Goal: Task Accomplishment & Management: Use online tool/utility

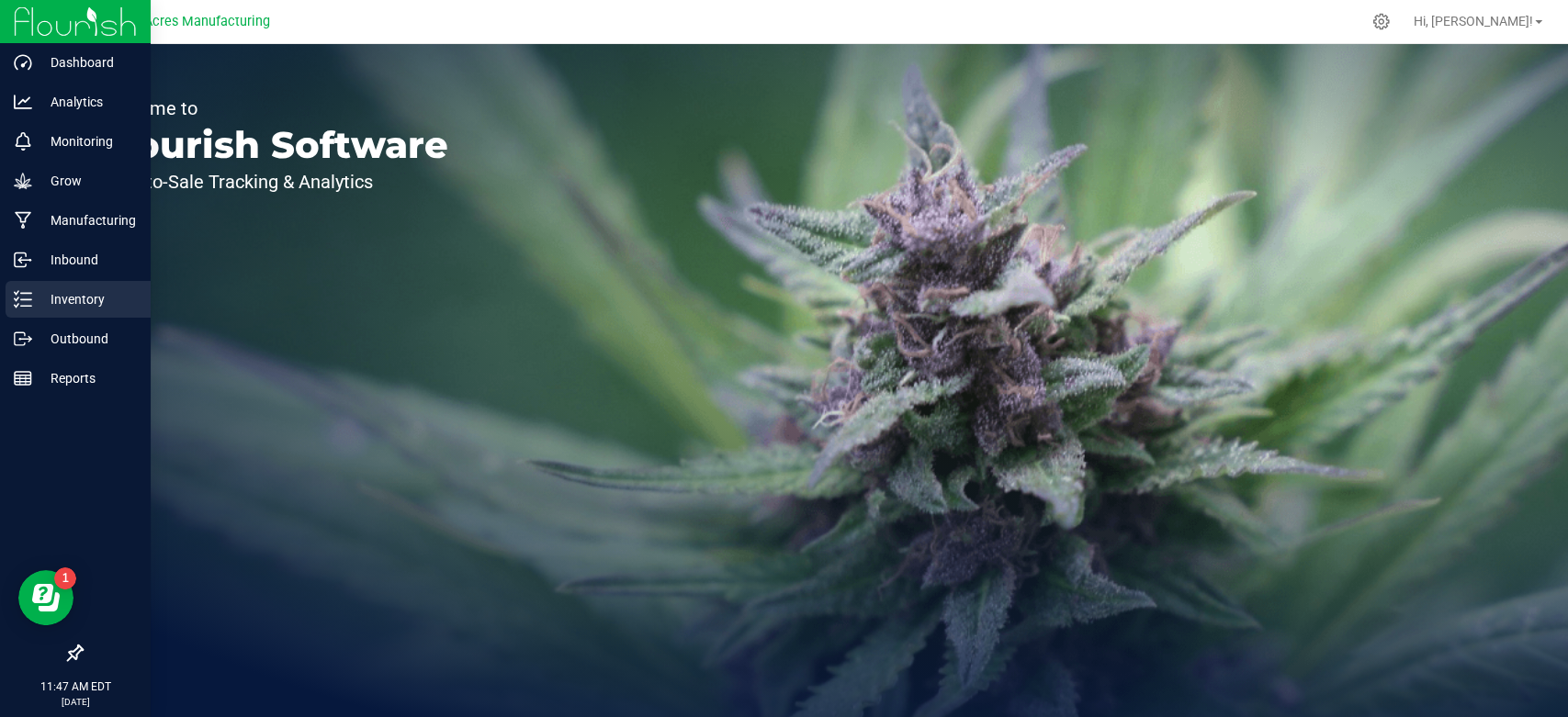
click at [26, 295] on icon at bounding box center [23, 299] width 18 height 18
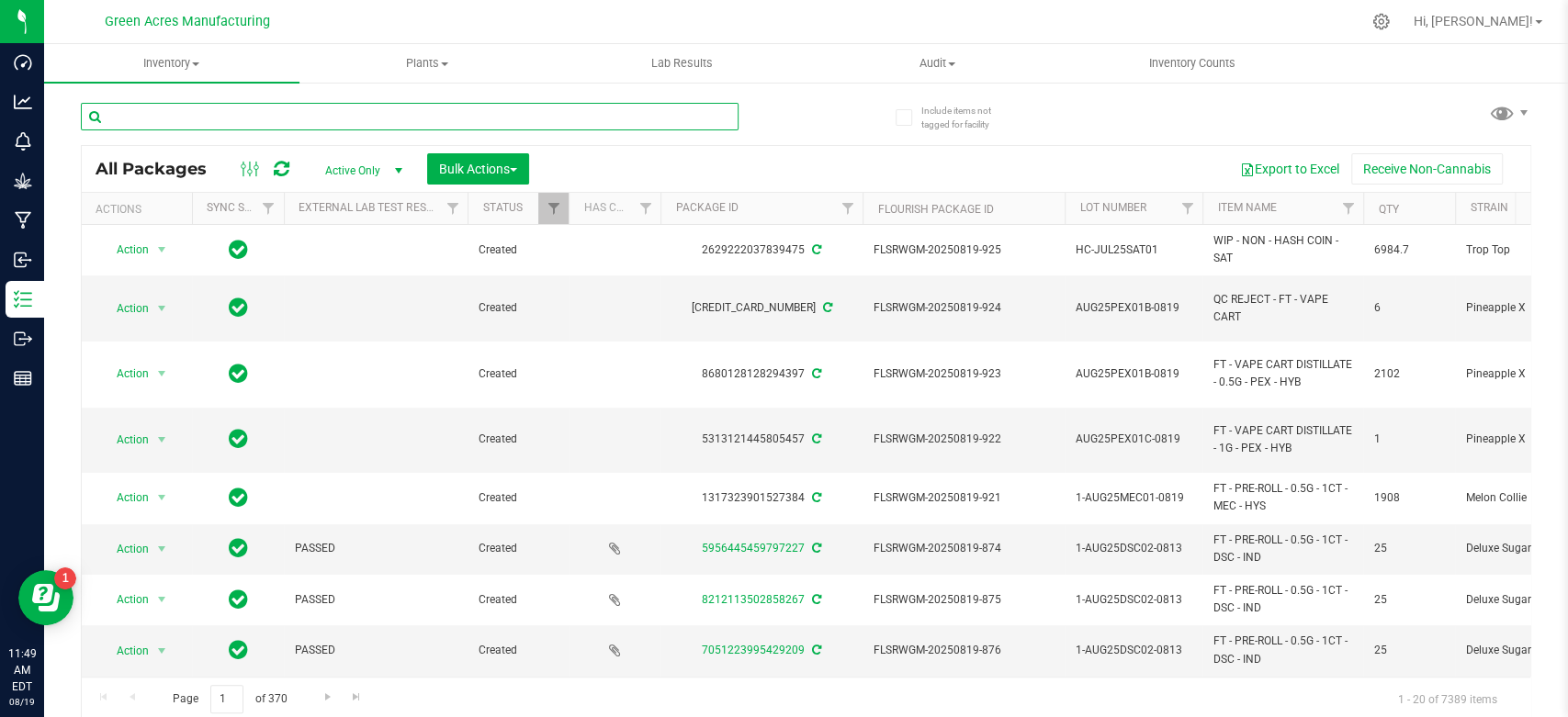
click at [466, 117] on input "text" at bounding box center [409, 116] width 658 height 28
paste input "AUG25ARR01"
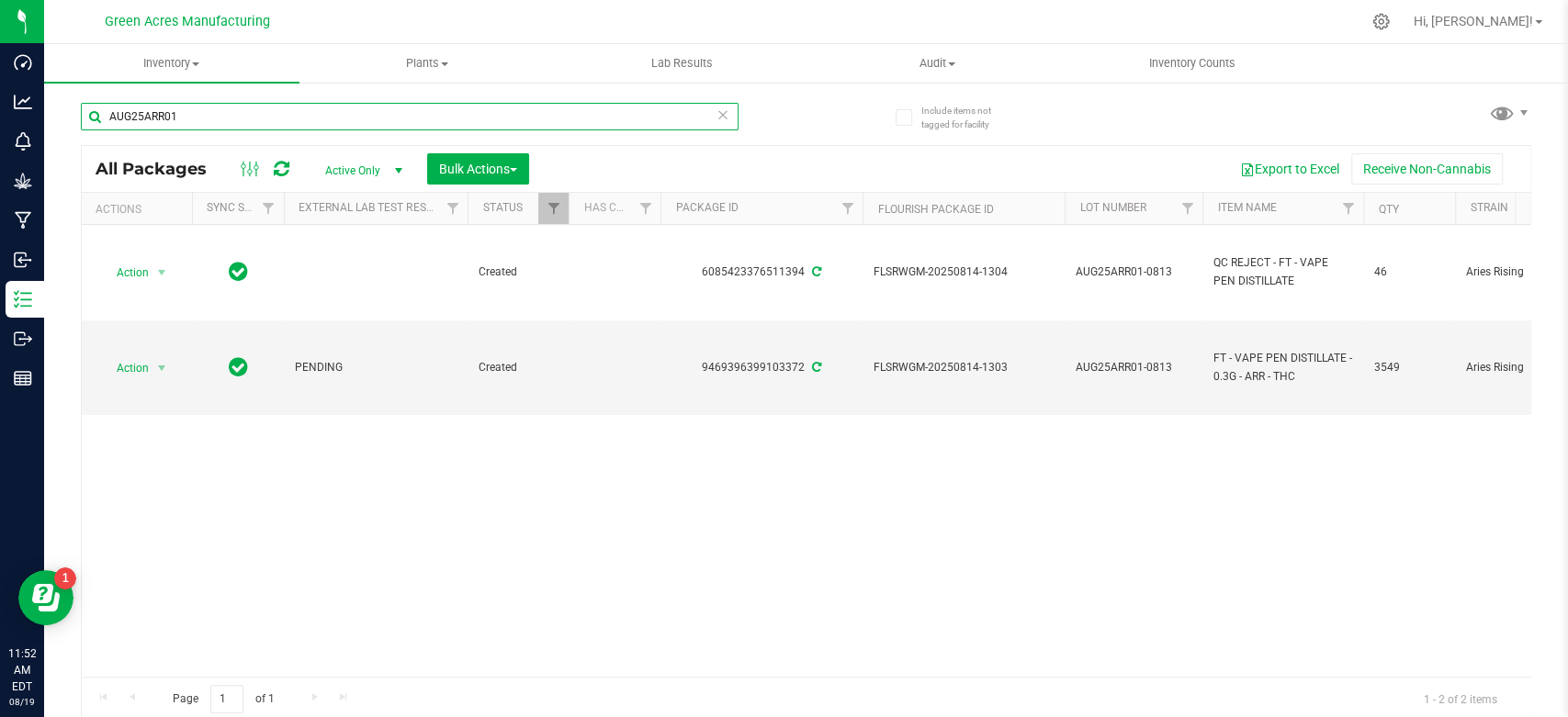
type input "AUG25ARR01"
click at [256, 119] on input "AUG25ARR01" at bounding box center [409, 116] width 658 height 28
click at [376, 171] on span "Active Only" at bounding box center [360, 171] width 101 height 26
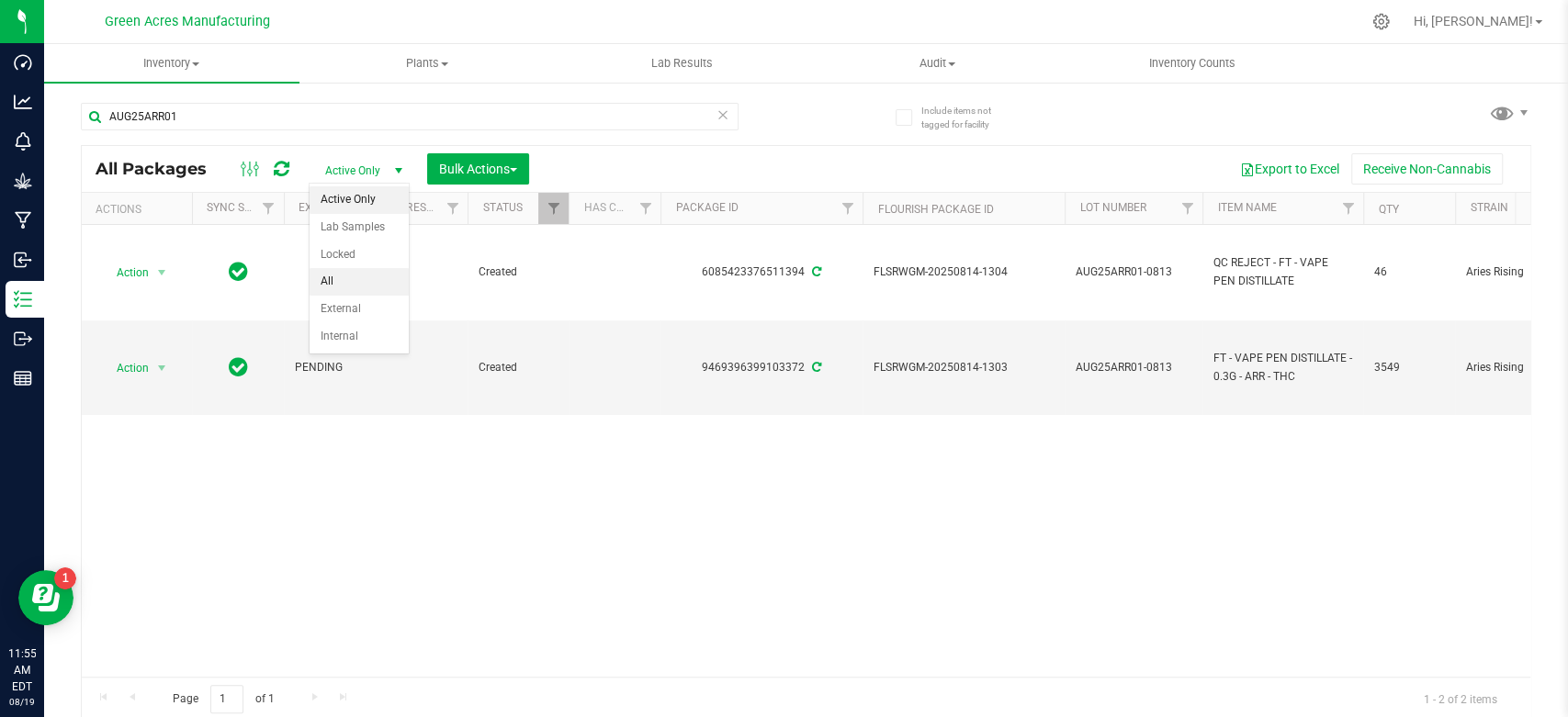
click at [357, 282] on li "All" at bounding box center [359, 282] width 99 height 28
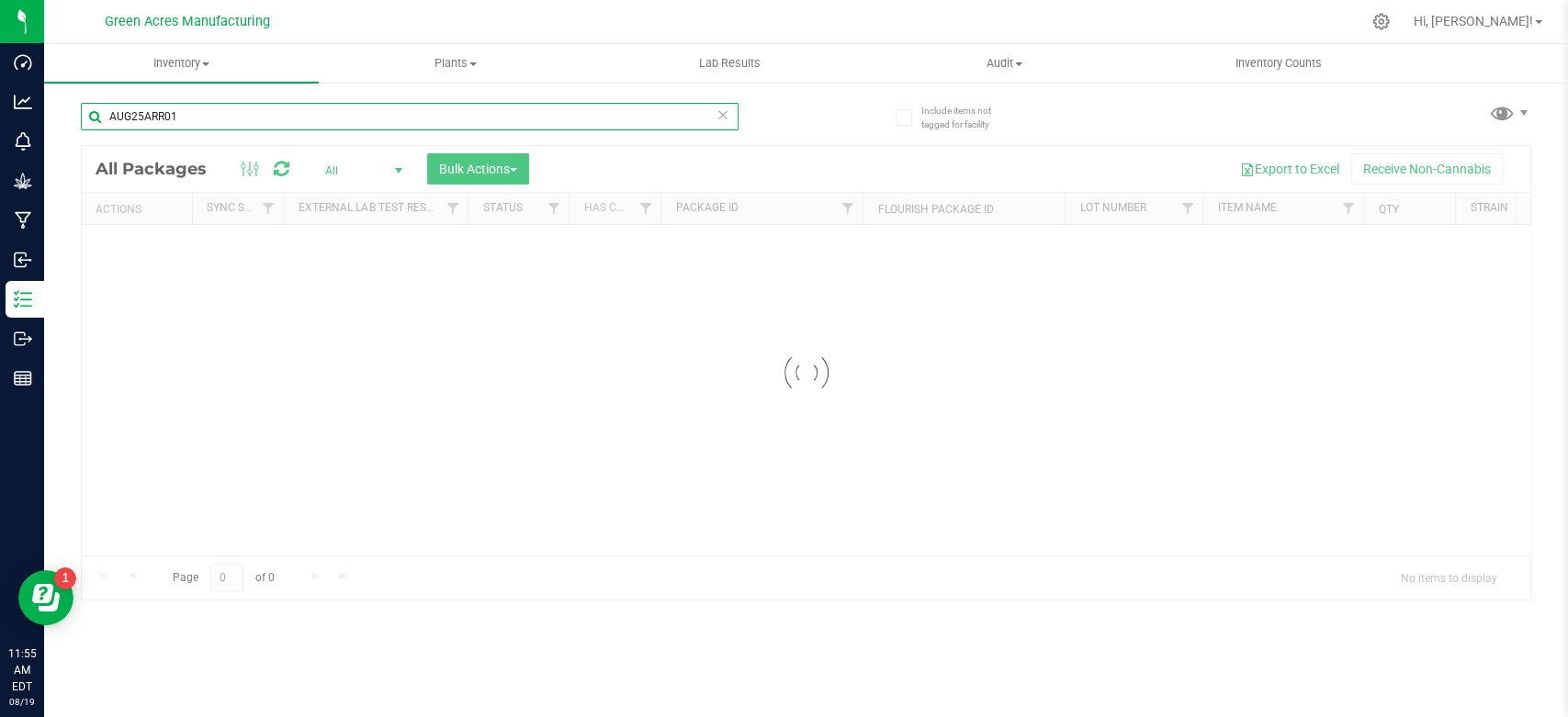
click at [592, 120] on input "AUG25ARR01" at bounding box center [409, 116] width 658 height 28
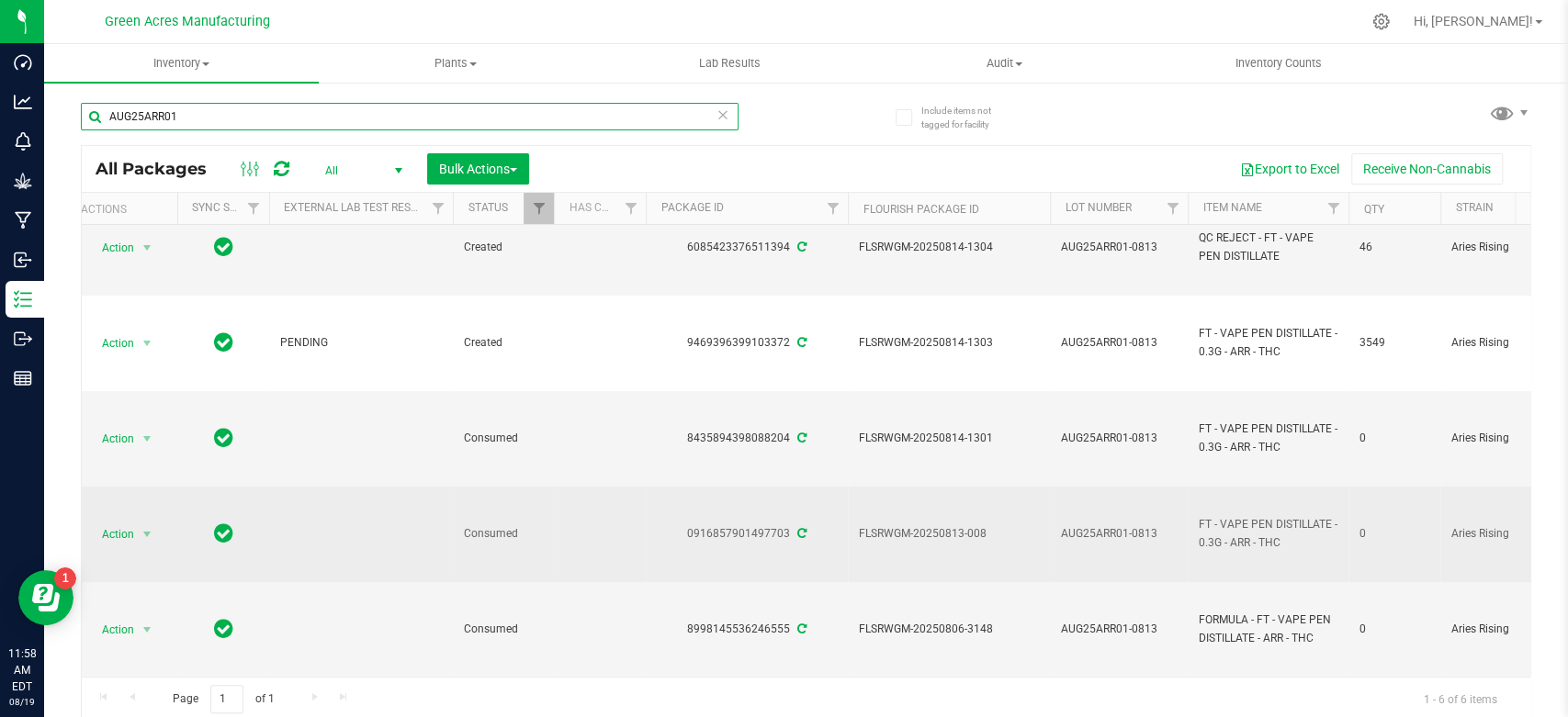
scroll to position [0, 3]
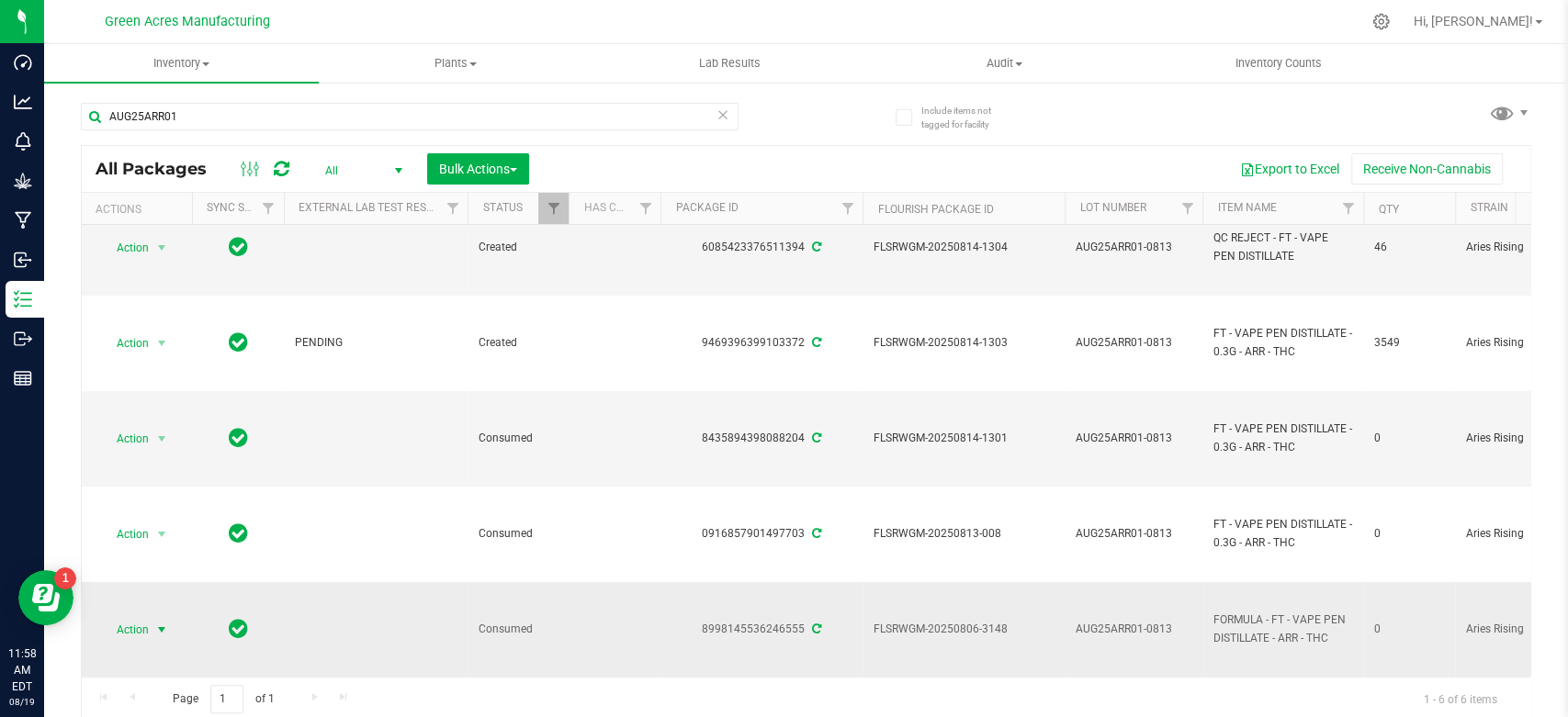
click at [152, 617] on span "select" at bounding box center [161, 629] width 23 height 26
click at [154, 374] on li "Adjust qty" at bounding box center [159, 371] width 116 height 28
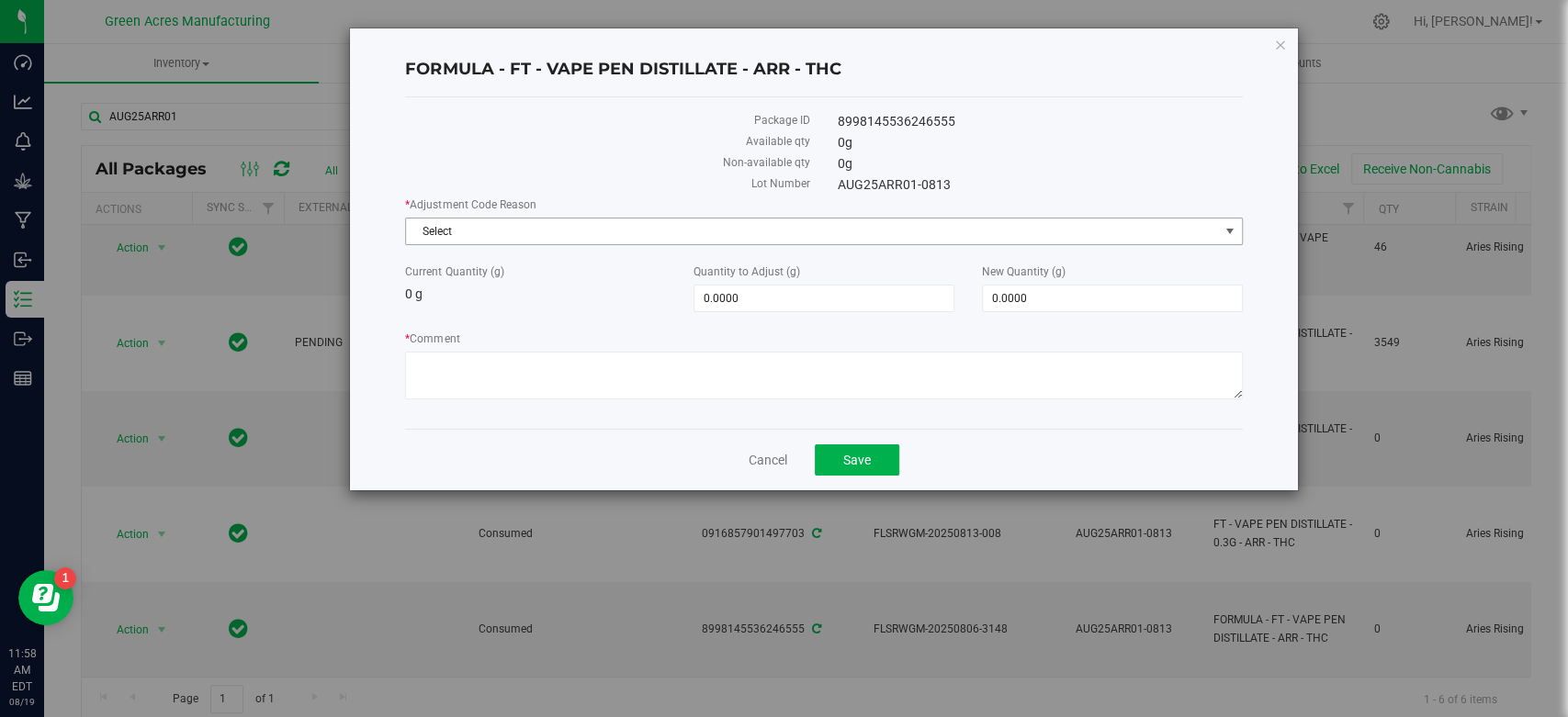
click at [960, 219] on span "Select" at bounding box center [812, 232] width 812 height 26
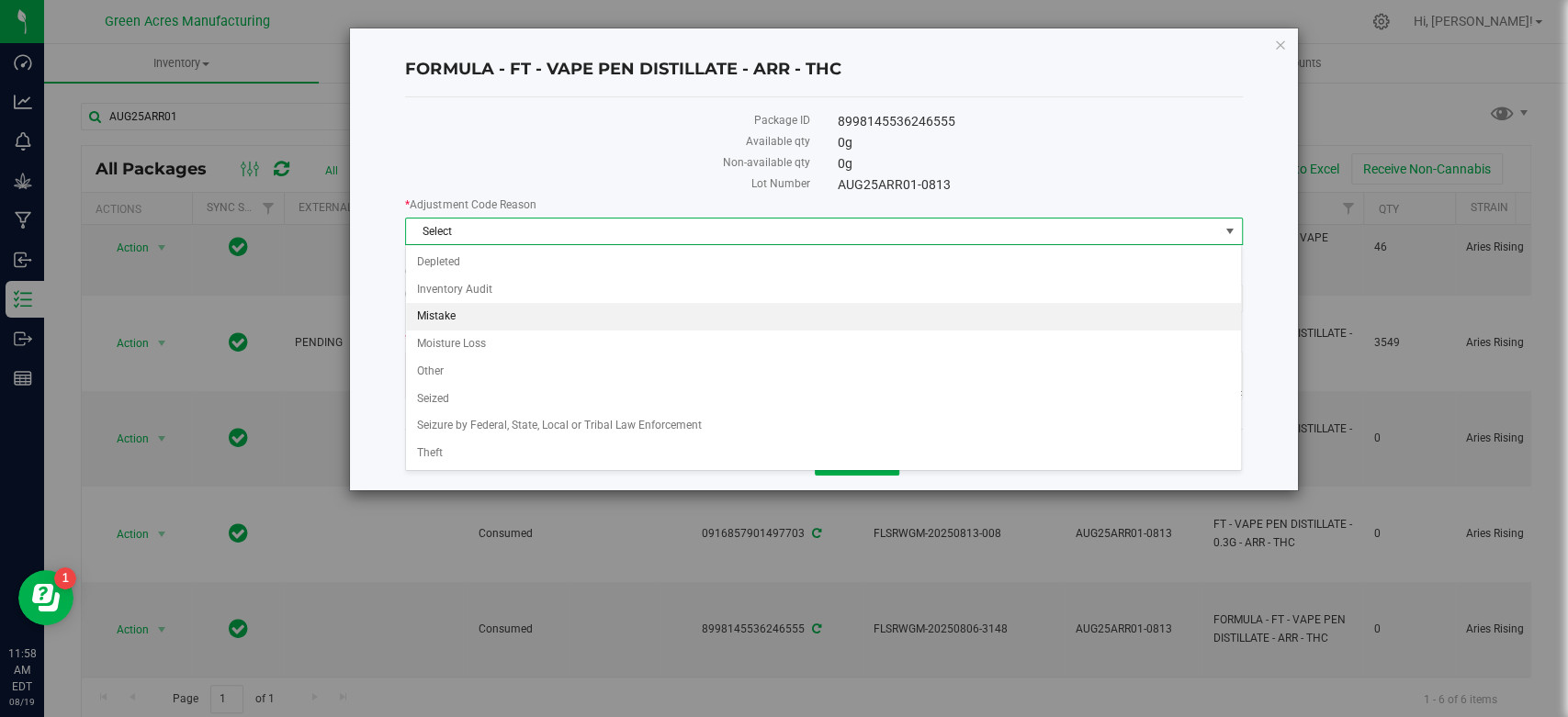
click at [774, 321] on li "Mistake" at bounding box center [823, 317] width 835 height 28
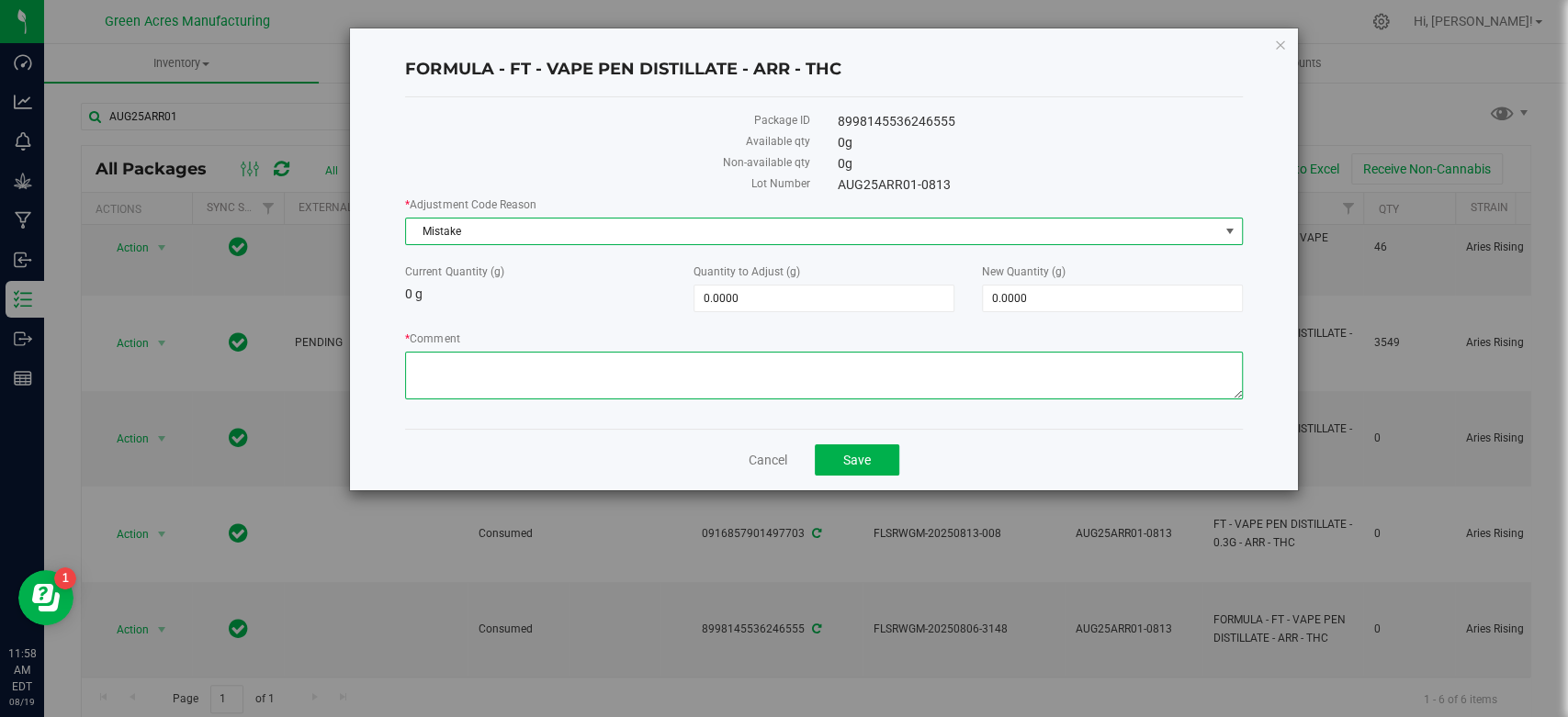
click at [724, 360] on textarea "* Comment" at bounding box center [823, 376] width 837 height 48
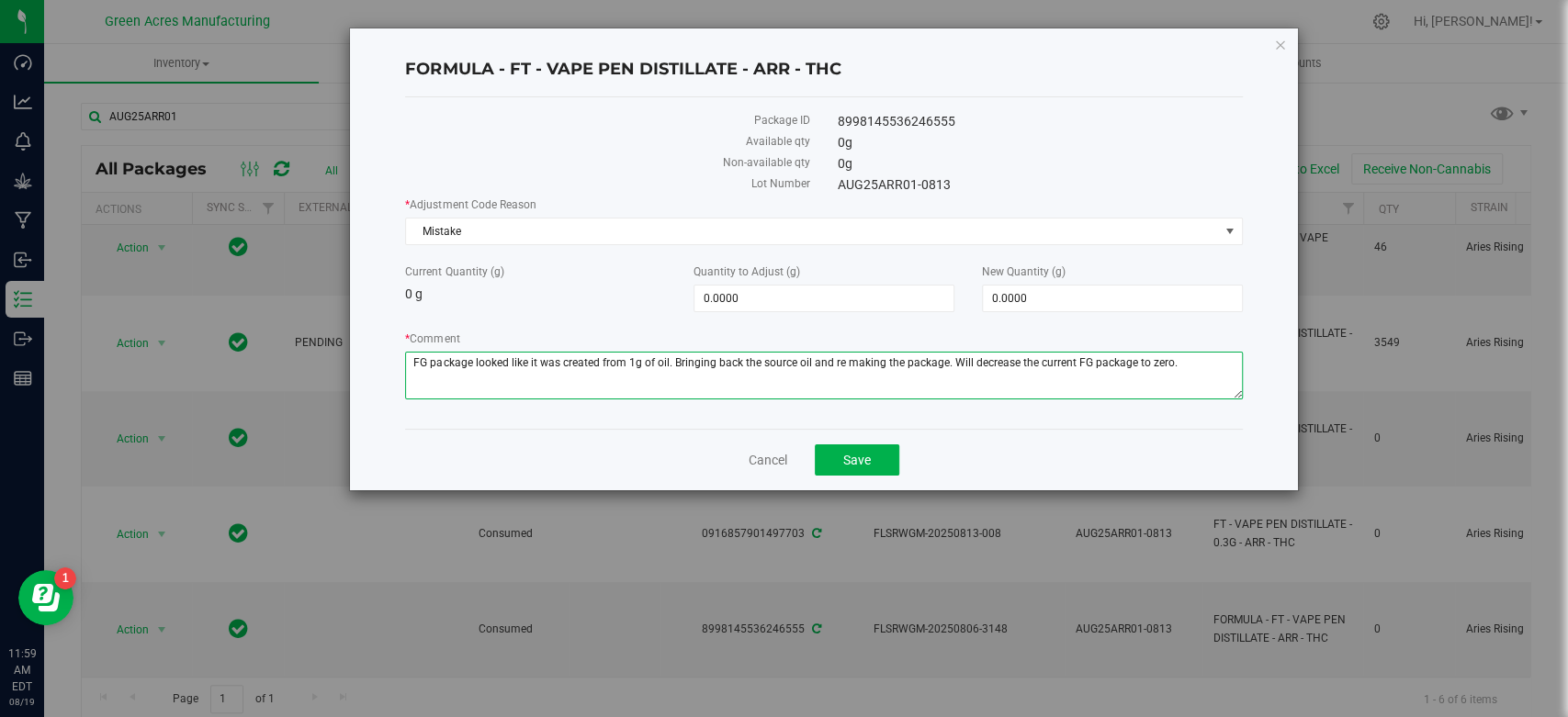
type textarea "FG package looked like it was created from 1g of oil. Bringing back the source …"
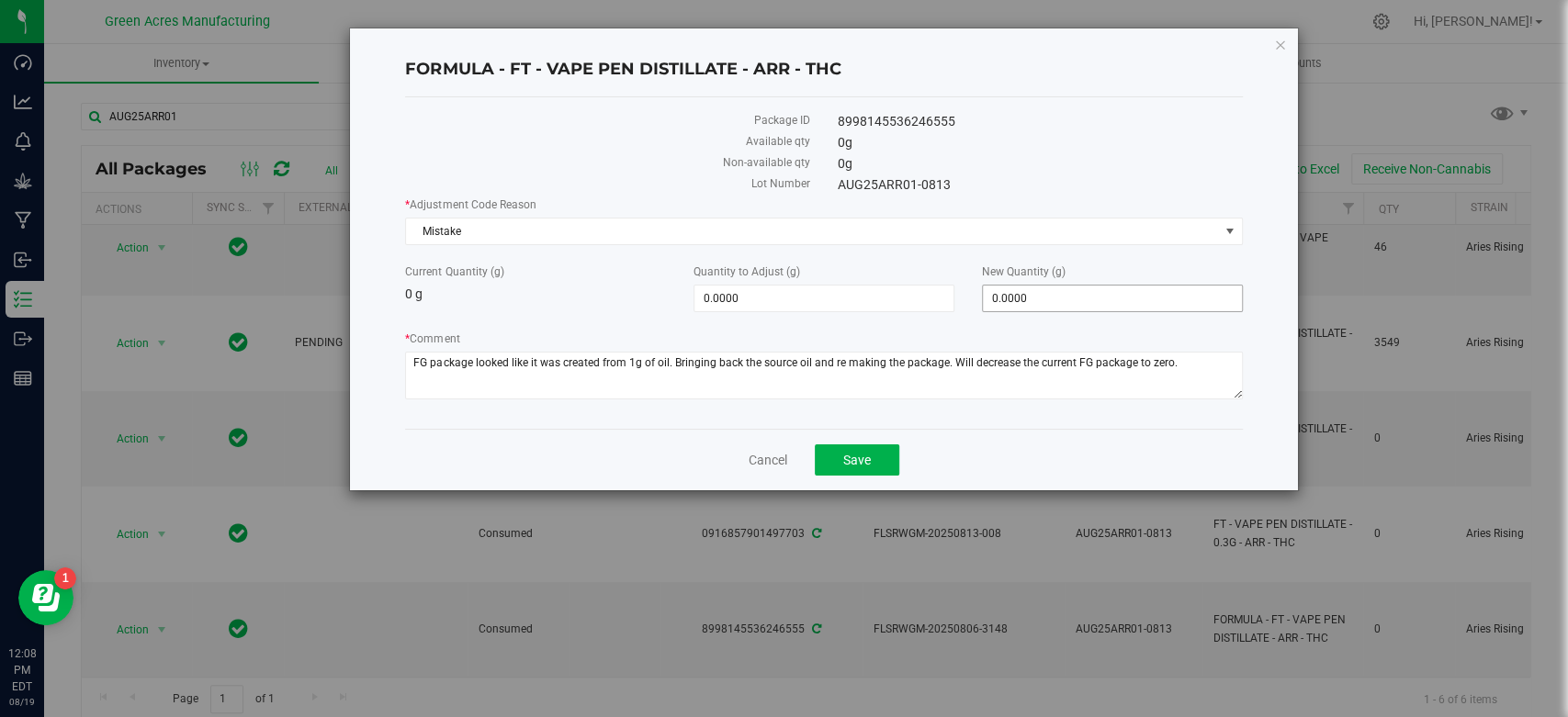
click at [1082, 304] on span "0.0000 0" at bounding box center [1112, 298] width 261 height 28
click at [1112, 292] on span at bounding box center [1112, 298] width 261 height 28
paste input "1218.42"
type input "1218.42"
type input "1,218.4200"
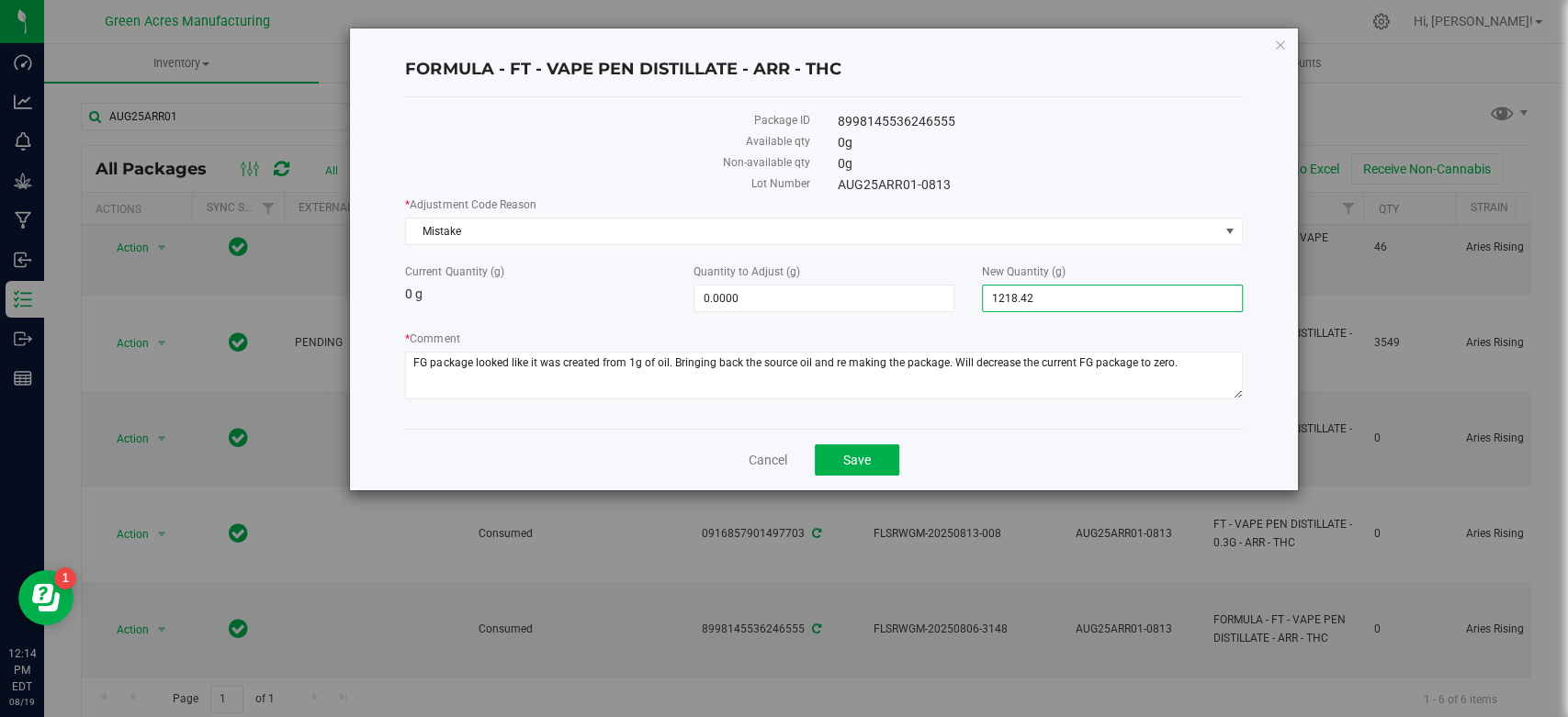
type input "1,218.4200"
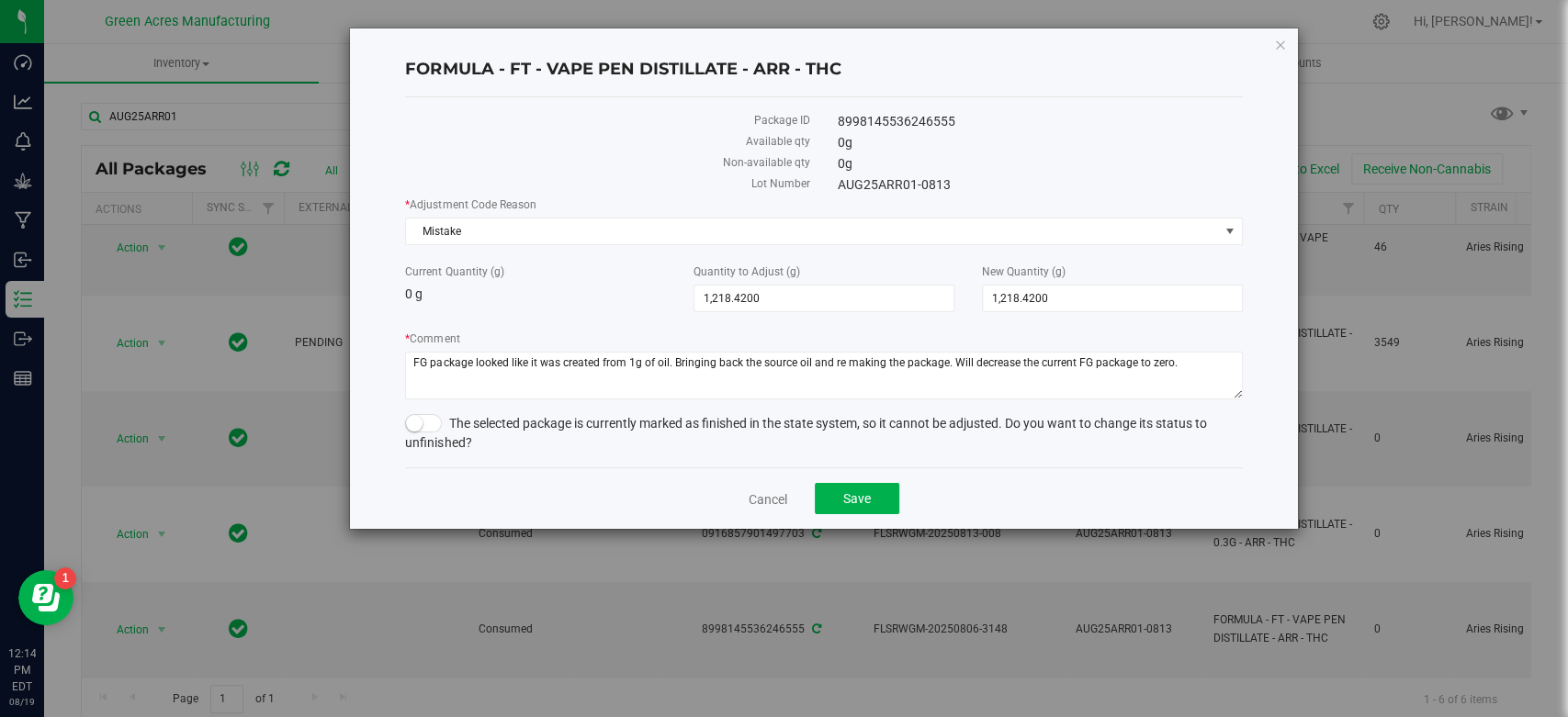
click at [617, 330] on label "* Comment" at bounding box center [823, 338] width 837 height 17
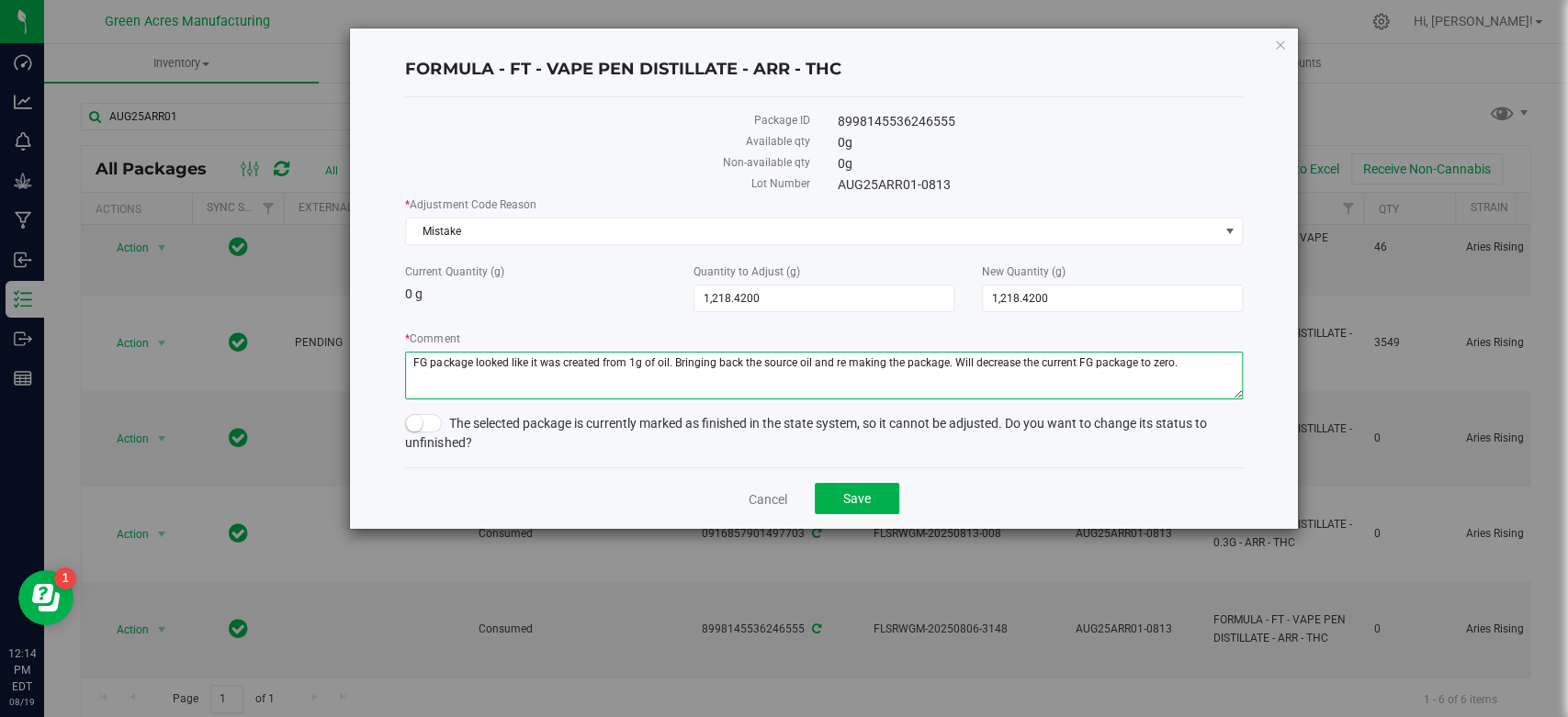
click at [617, 352] on textarea "* Comment" at bounding box center [823, 376] width 837 height 48
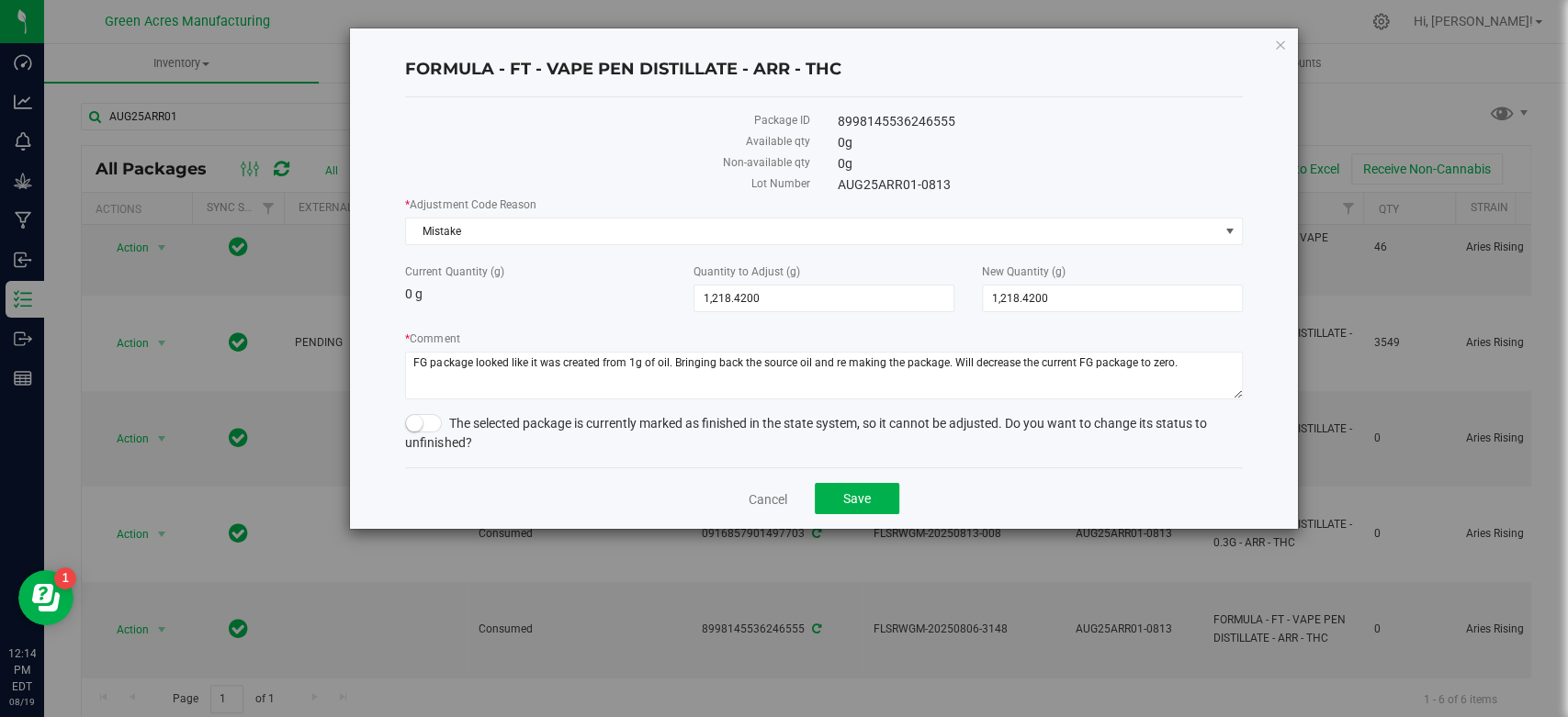
click at [428, 419] on span at bounding box center [423, 423] width 37 height 18
click at [848, 494] on span "Save" at bounding box center [857, 498] width 28 height 15
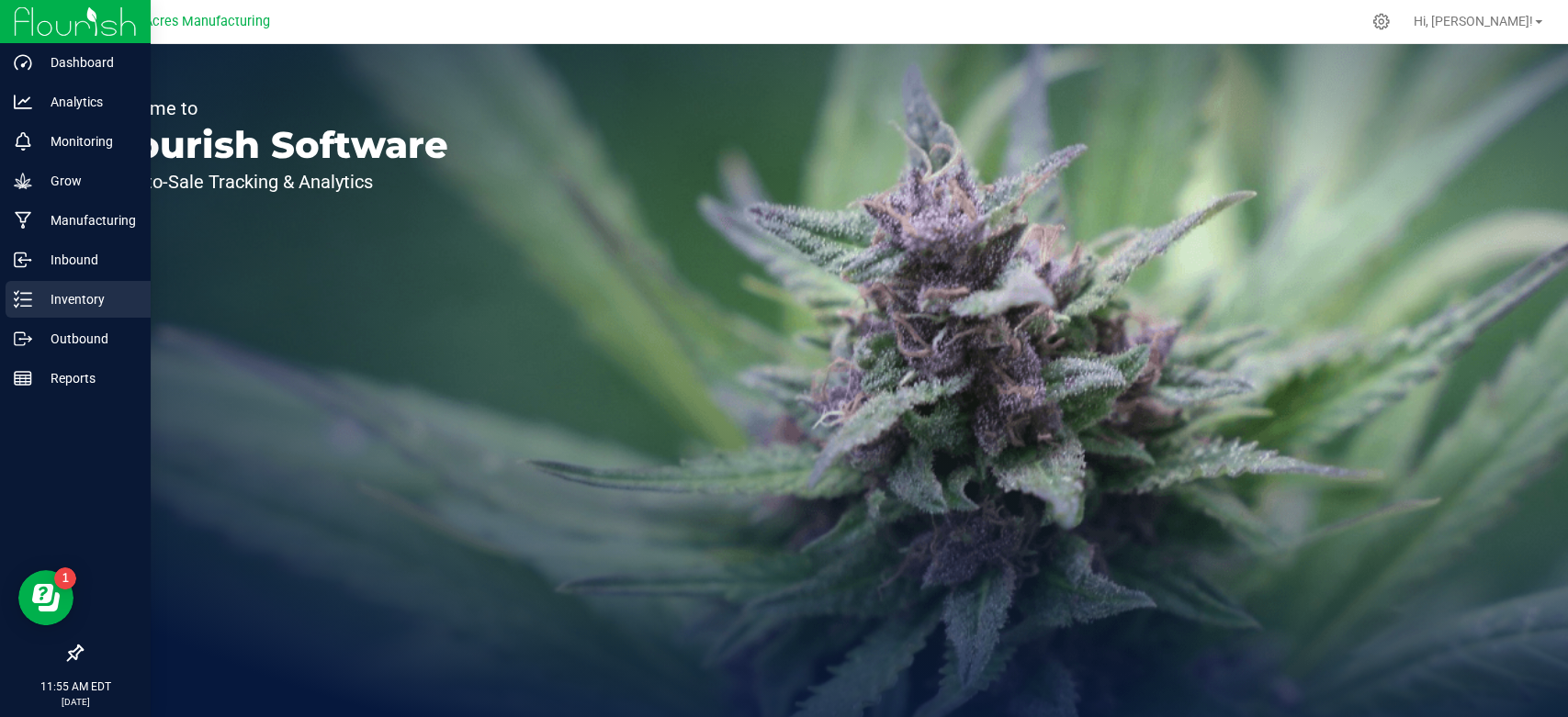
click at [29, 287] on div "Inventory" at bounding box center [79, 298] width 145 height 37
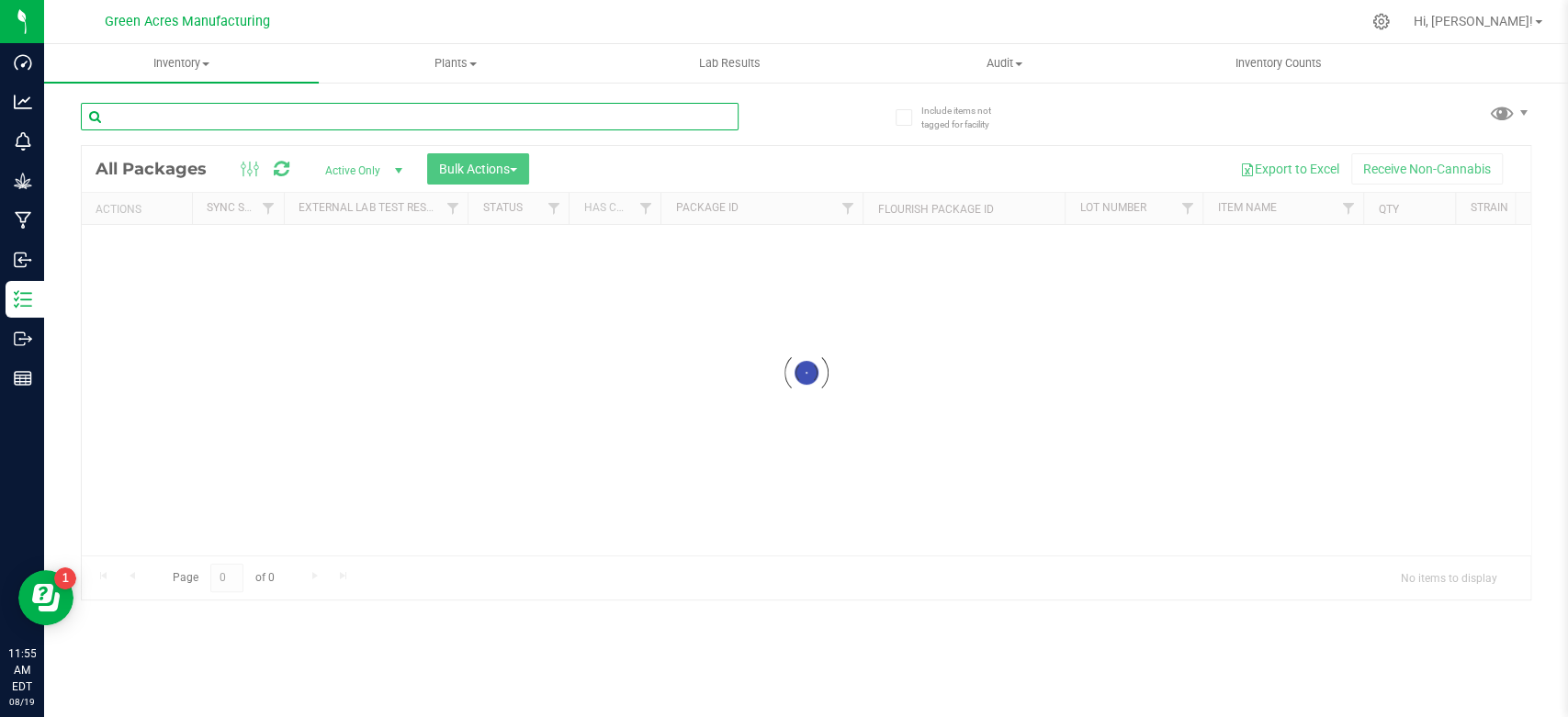
click at [531, 116] on input "text" at bounding box center [409, 116] width 658 height 28
paste input "AUG25ARR01"
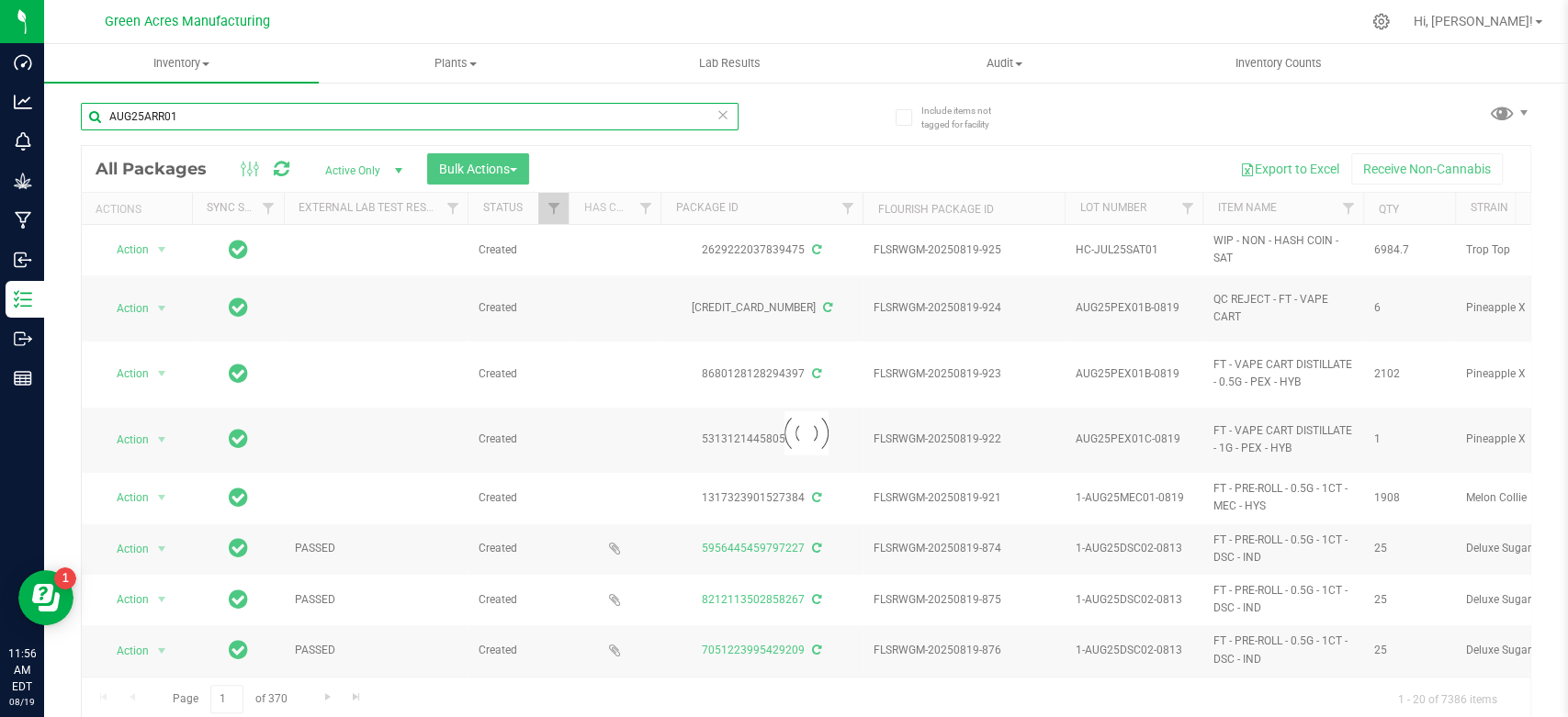
type input "AUG25ARR01"
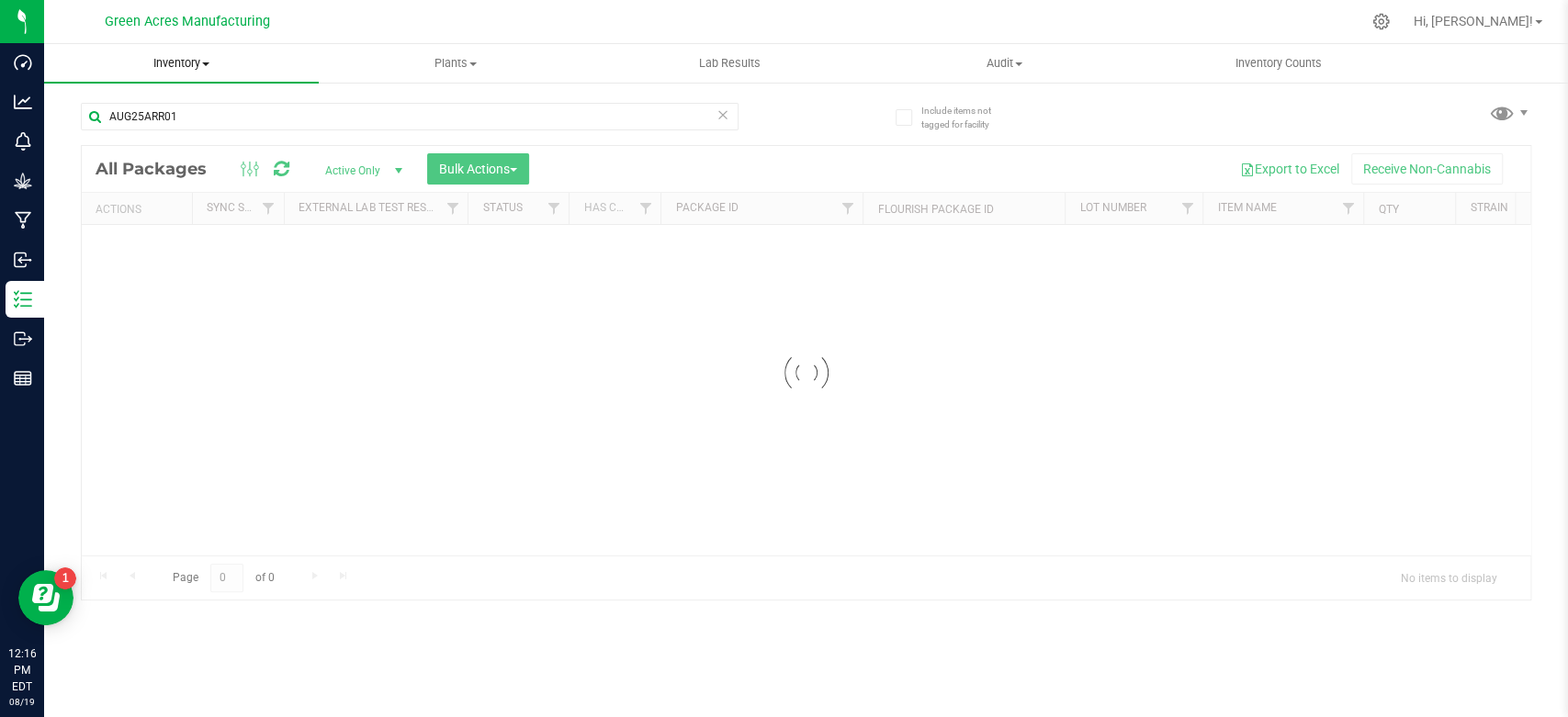
click at [178, 72] on span "Inventory" at bounding box center [181, 63] width 275 height 17
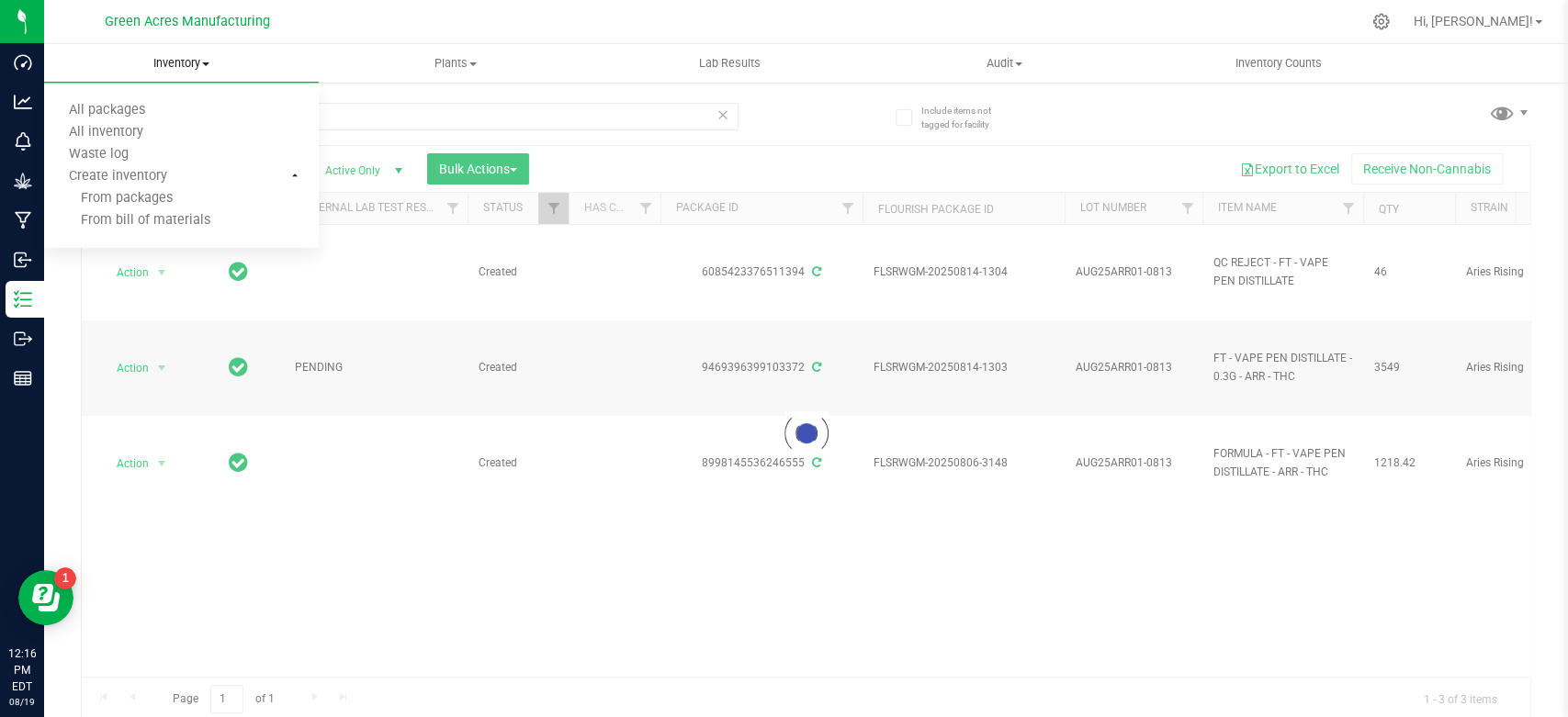
click at [269, 69] on span "Inventory" at bounding box center [181, 63] width 275 height 17
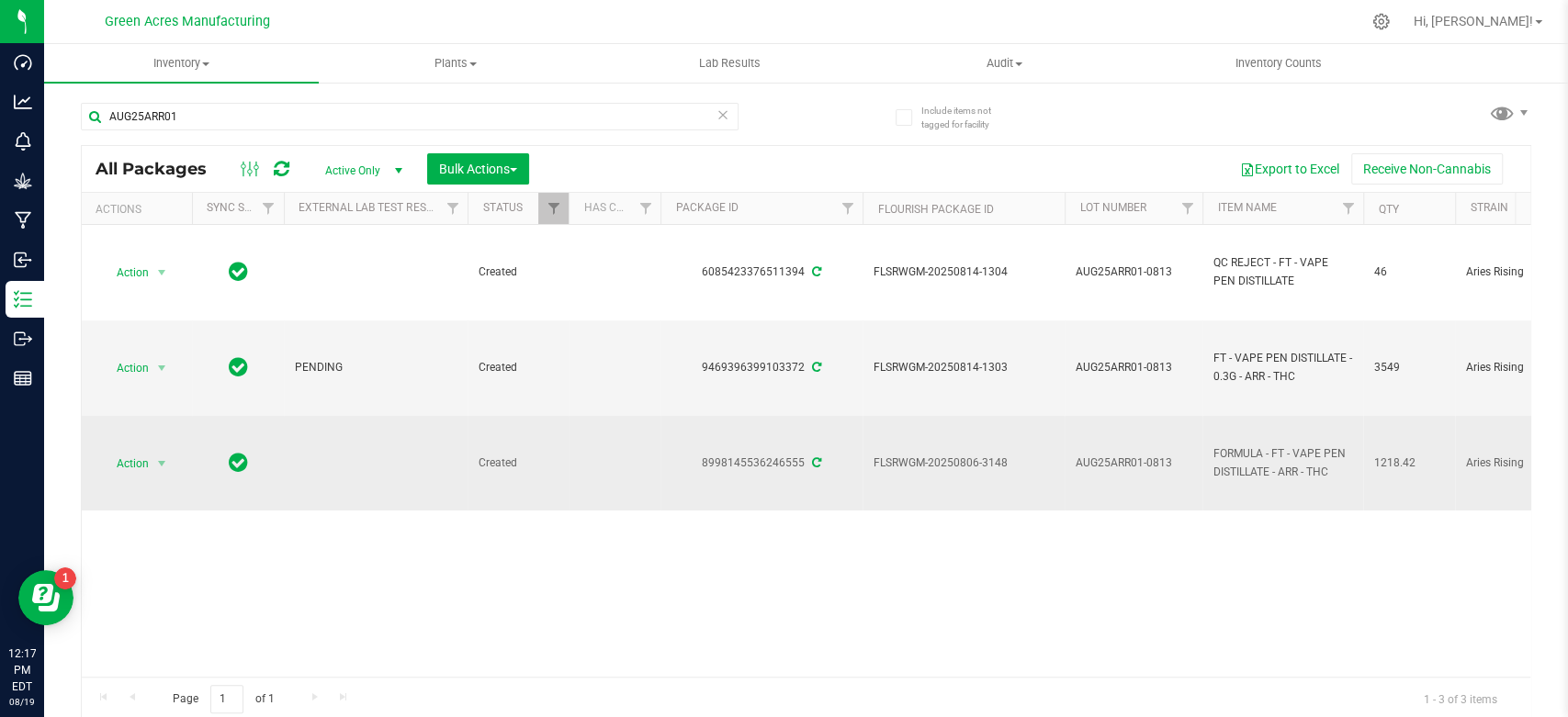
click at [776, 470] on div "8998145536246555" at bounding box center [761, 463] width 208 height 18
copy div "8998145536246555"
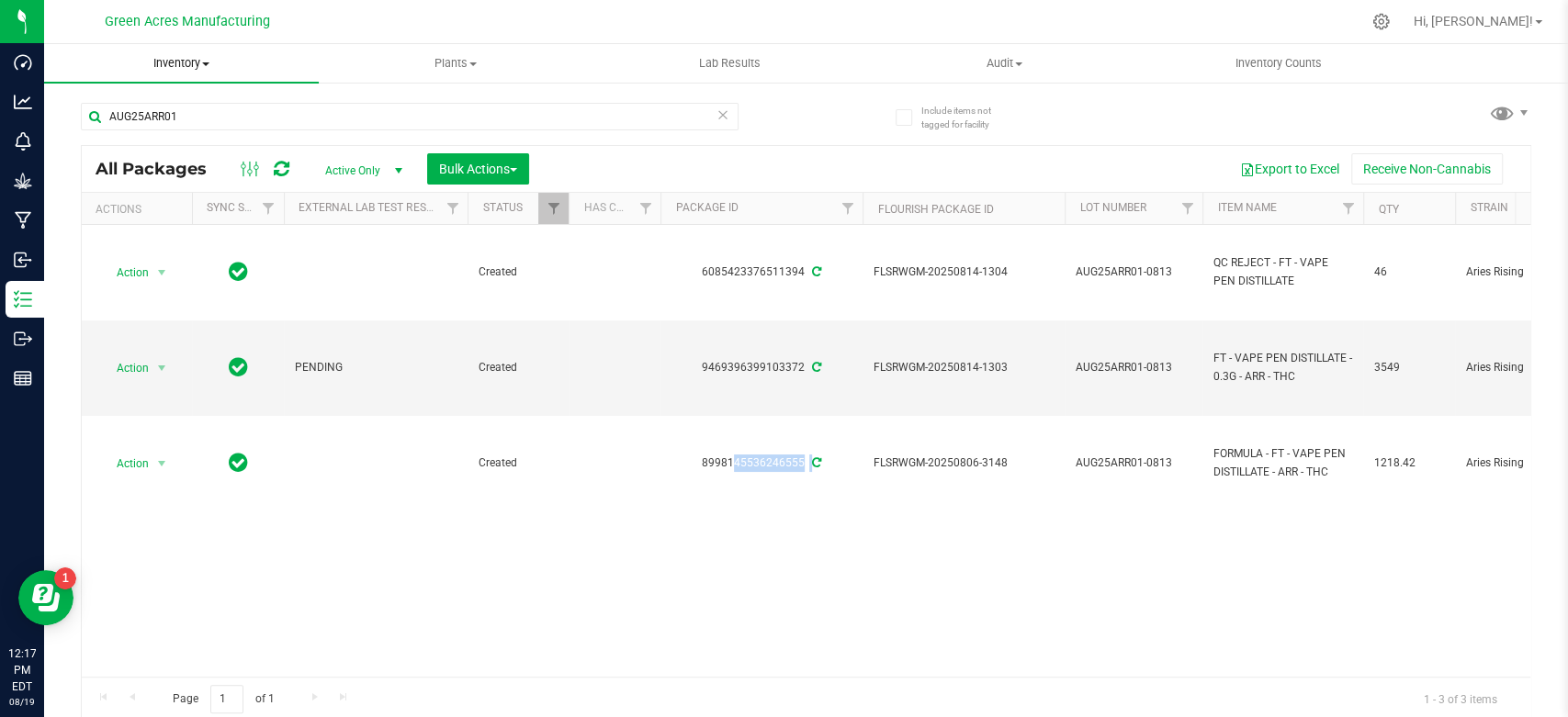
click at [203, 60] on span "Inventory" at bounding box center [181, 63] width 275 height 17
click at [184, 222] on span "From bill of materials" at bounding box center [126, 221] width 166 height 16
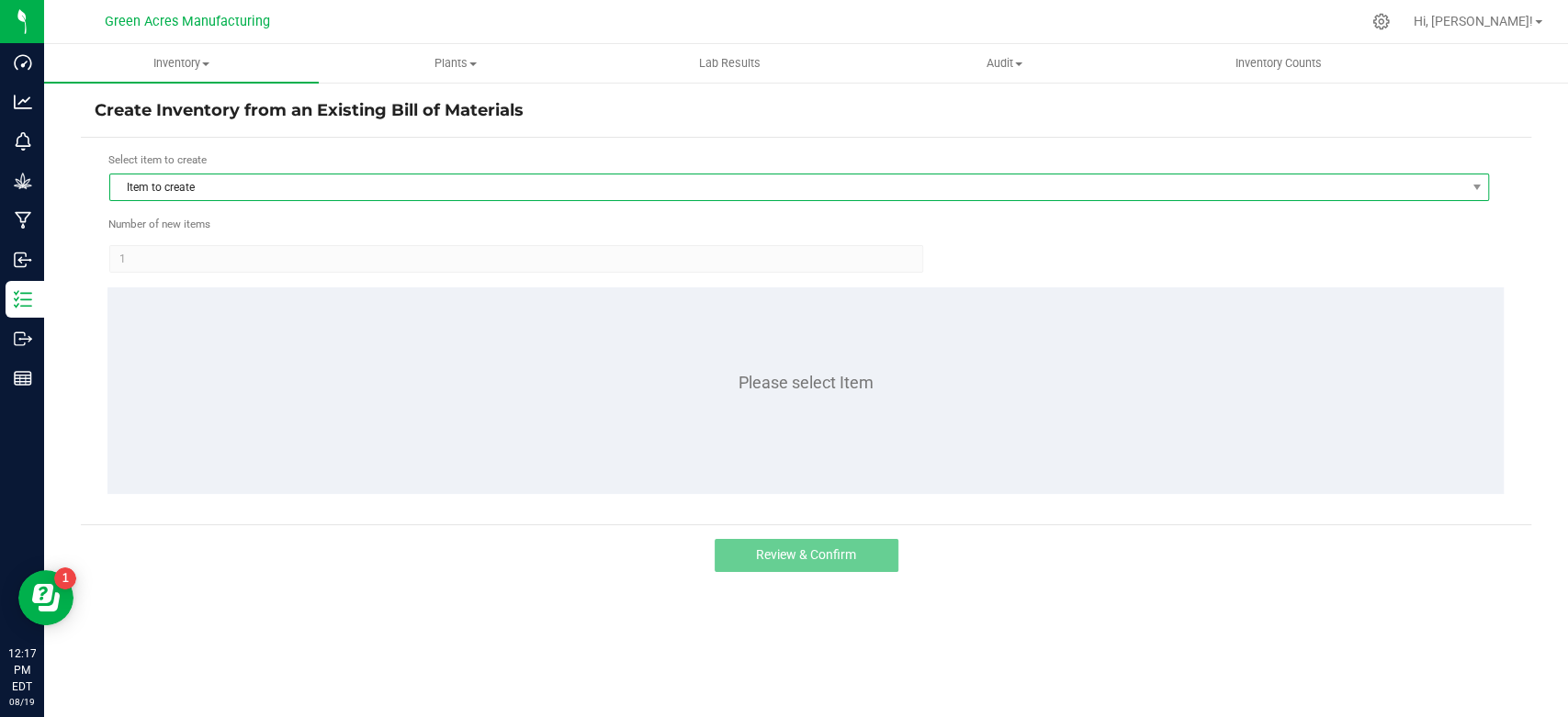
click at [378, 186] on span "Item to create" at bounding box center [788, 187] width 1355 height 26
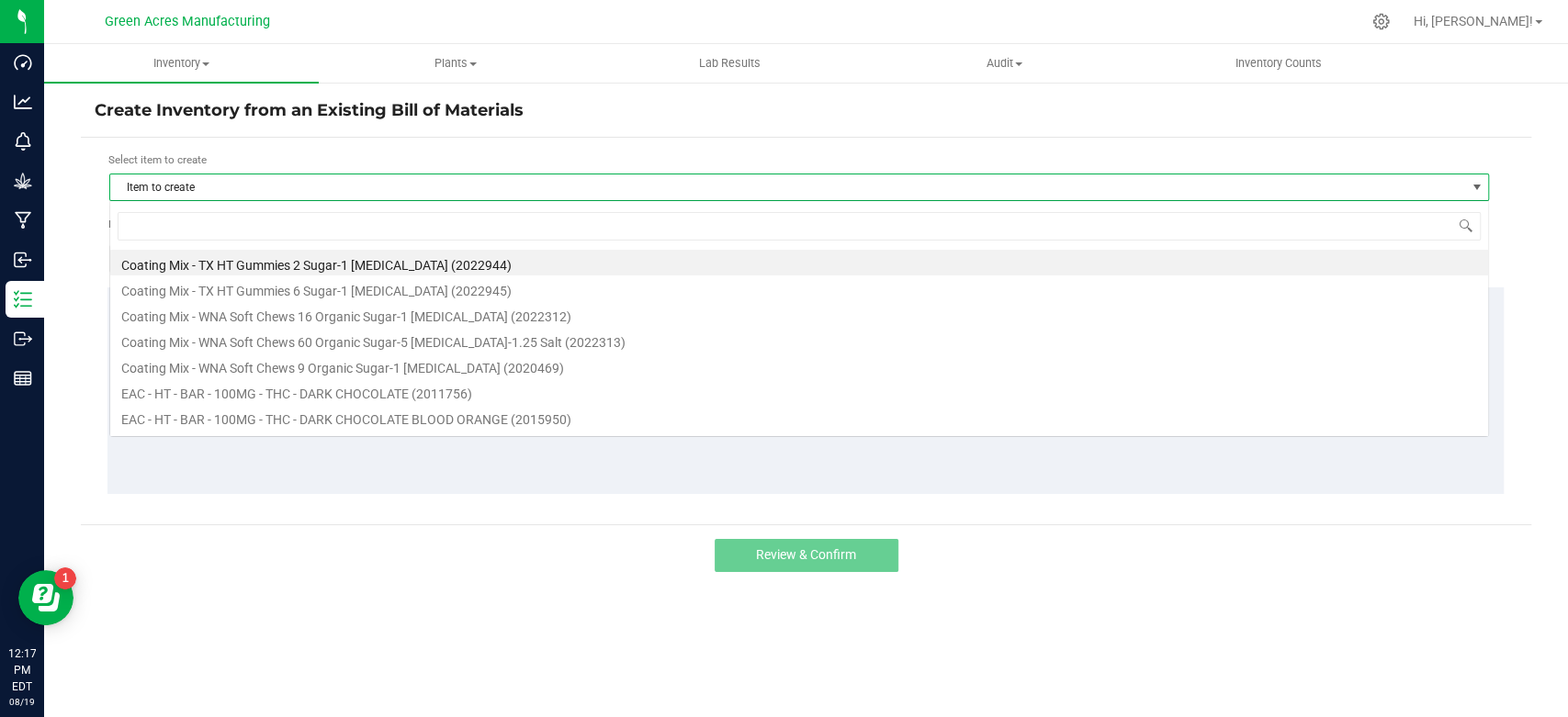
scroll to position [27, 1379]
type input "arr"
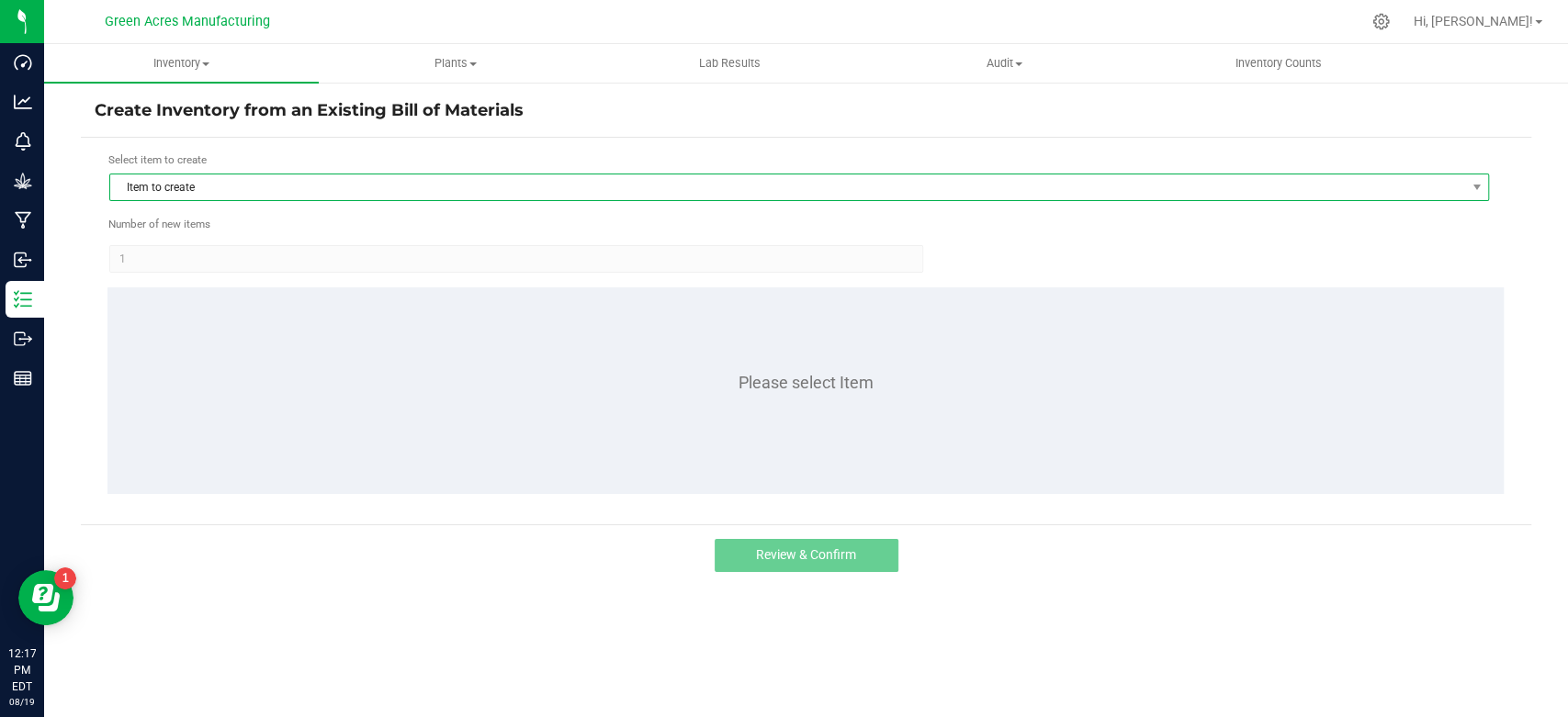
click at [319, 185] on span "Item to create" at bounding box center [788, 187] width 1355 height 26
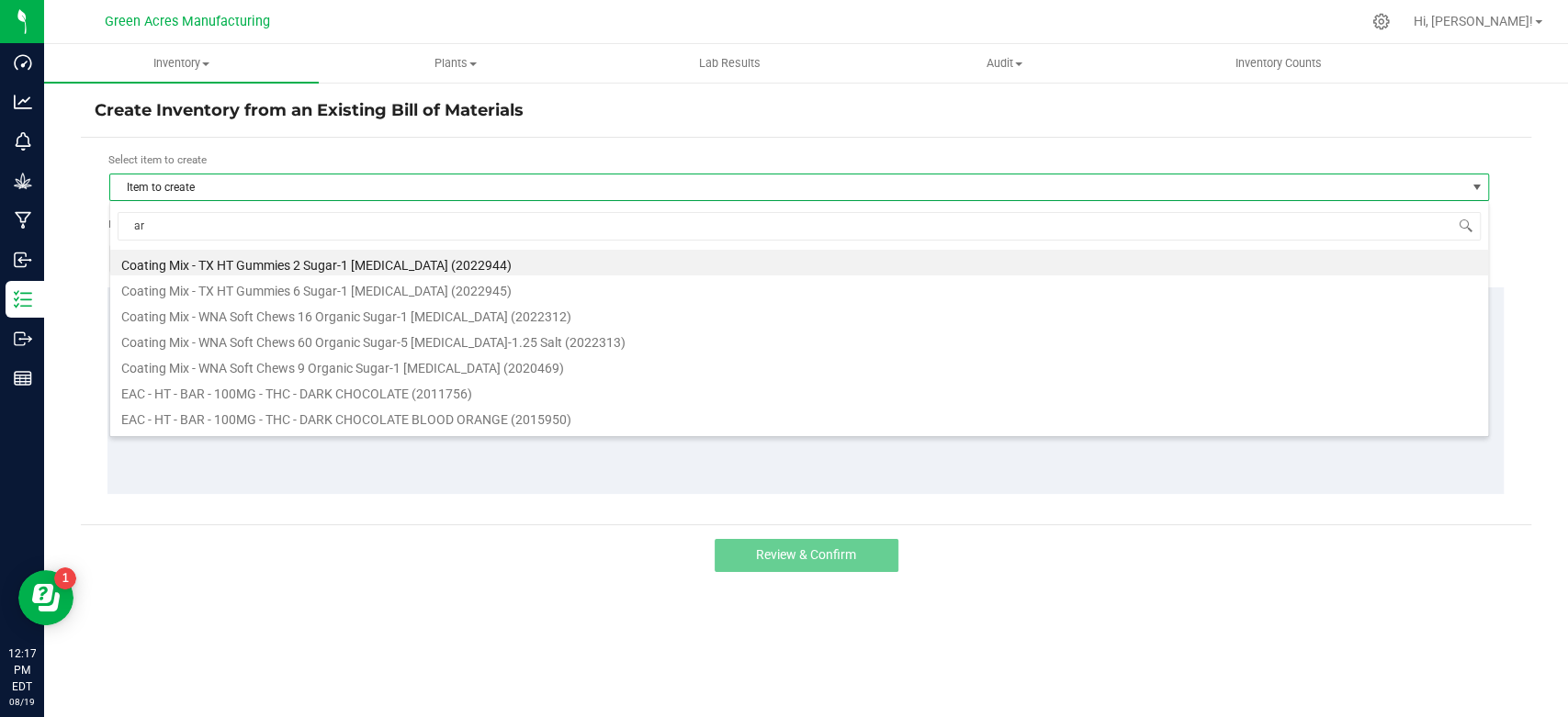
type input "arr"
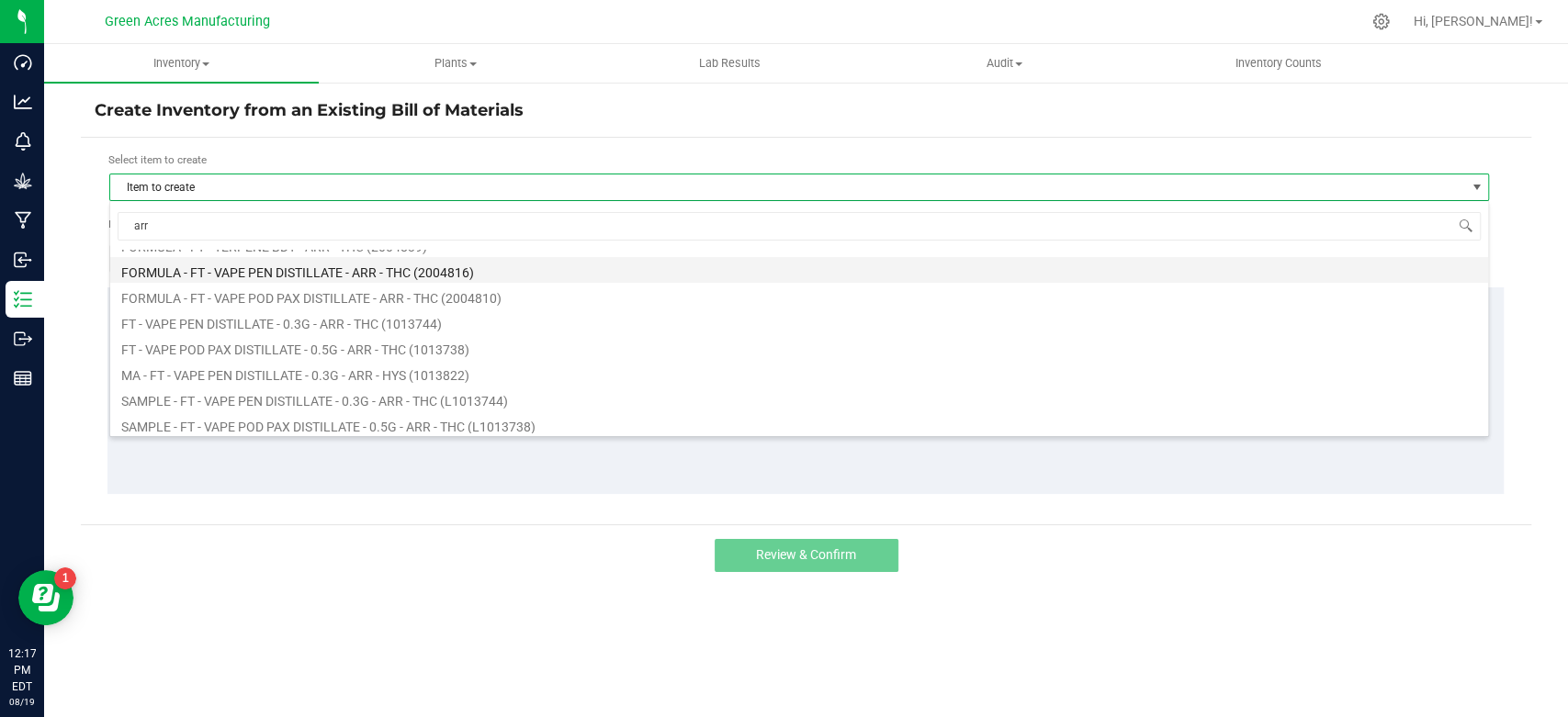
scroll to position [74, 0]
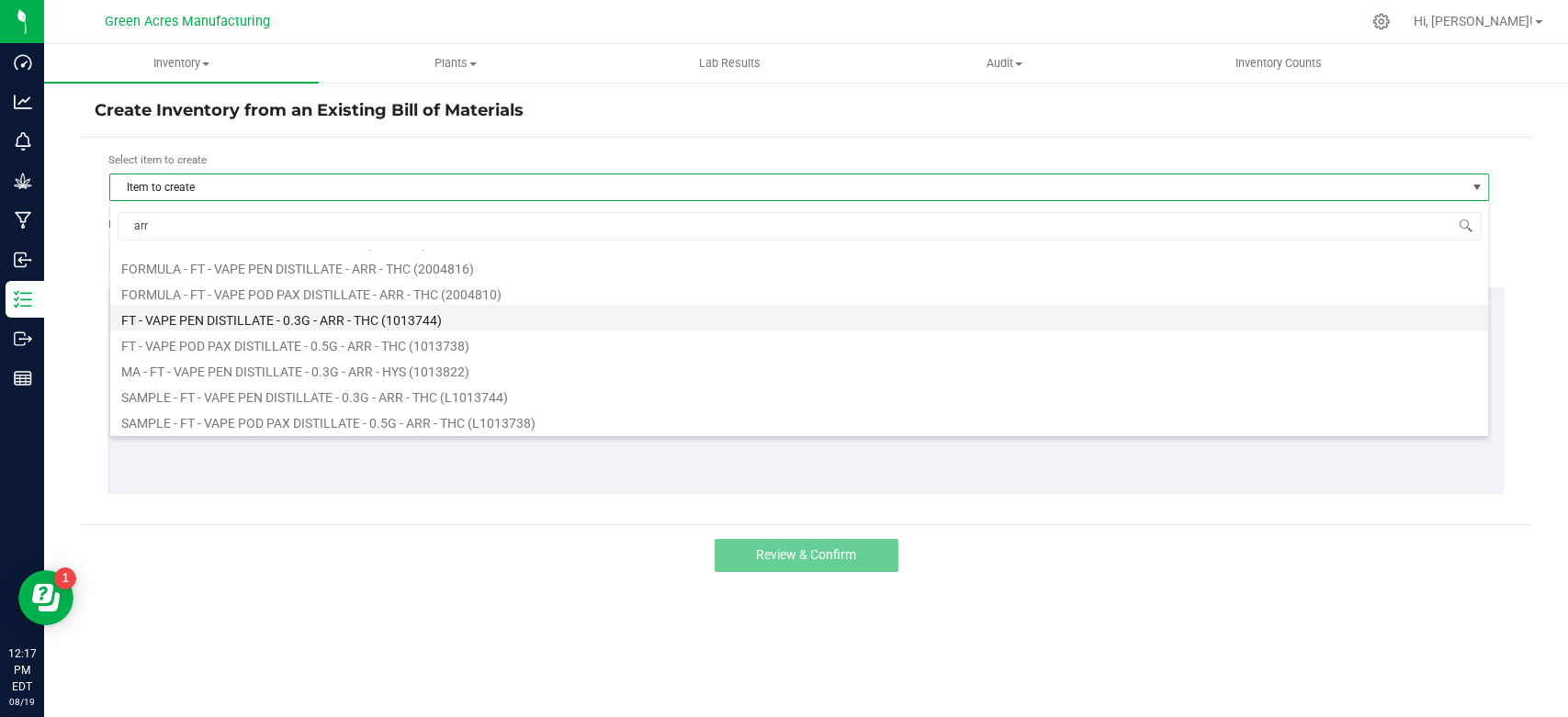
click at [389, 318] on li "FT - VAPE PEN DISTILLATE - 0.3G - ARR - THC (1013744)" at bounding box center [799, 317] width 1378 height 26
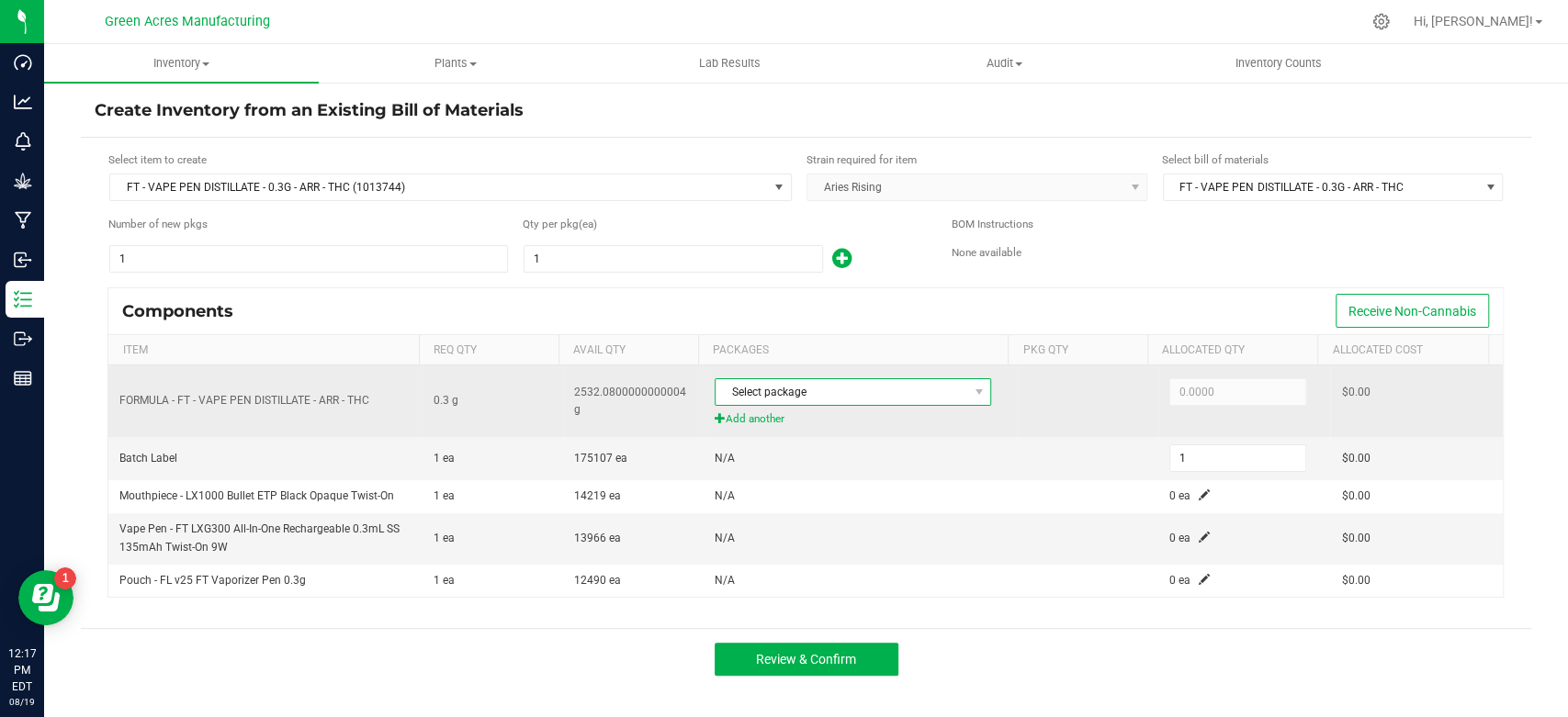
click at [830, 390] on span "Select package" at bounding box center [841, 392] width 252 height 26
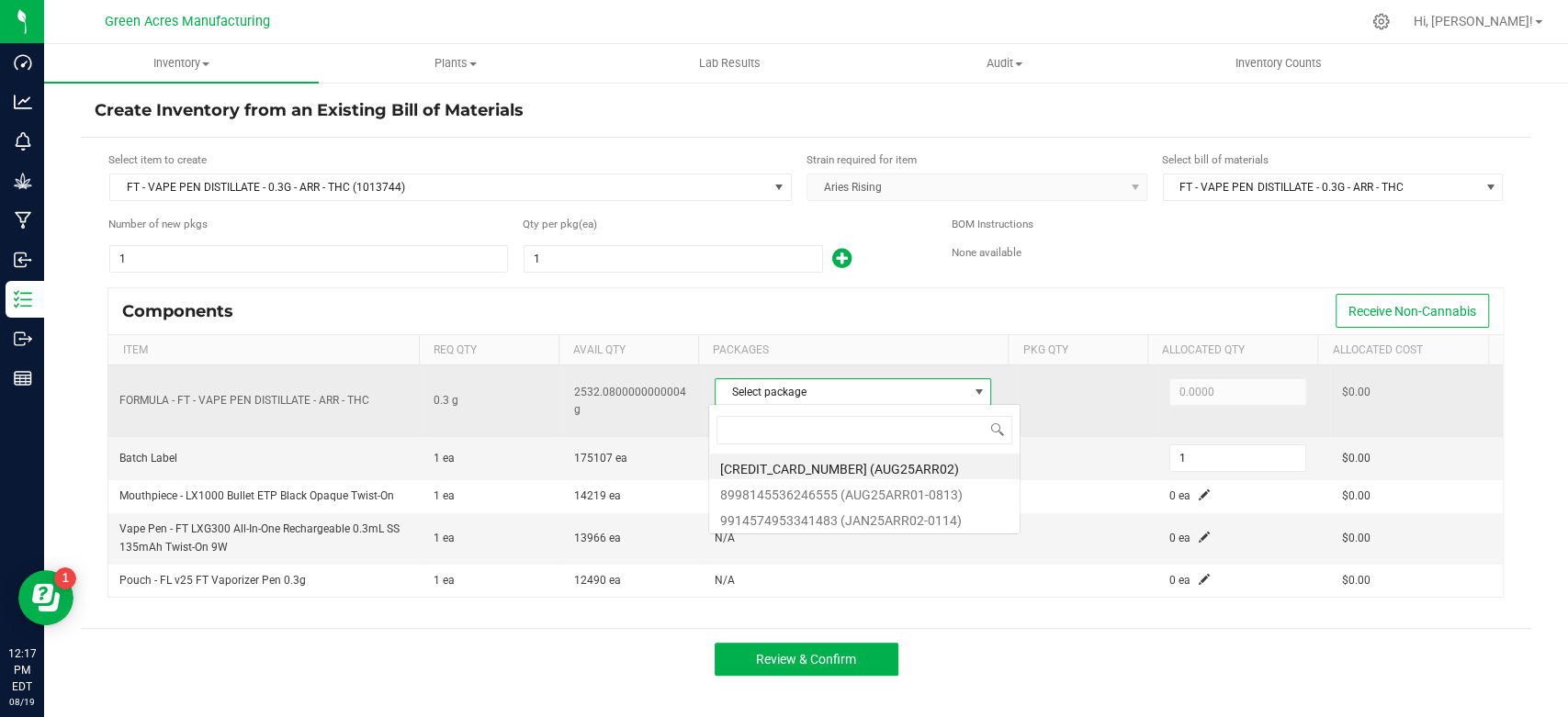
scroll to position [27, 273]
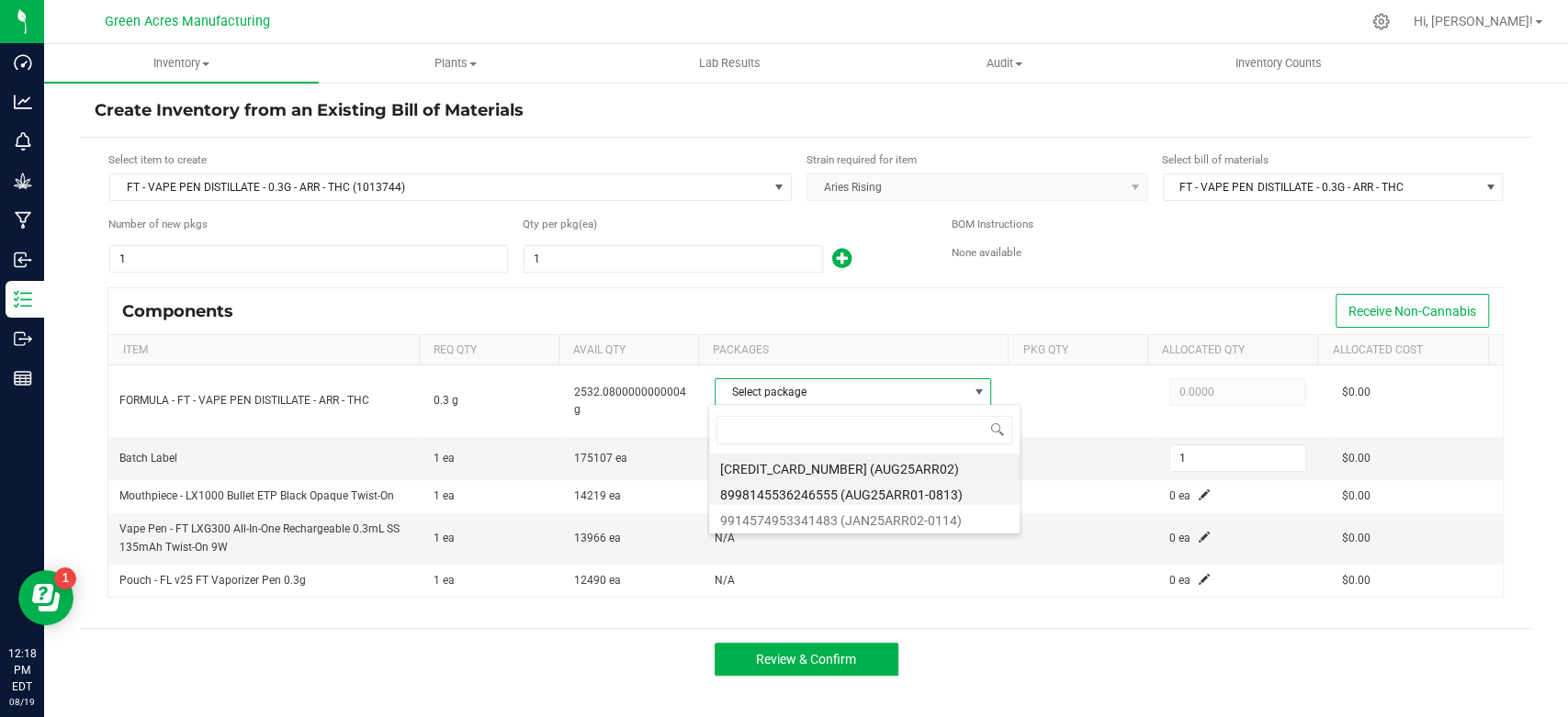
click at [820, 496] on li "8998145536246555 (AUG25ARR01-0813)" at bounding box center [865, 492] width 310 height 26
type input "0.3000"
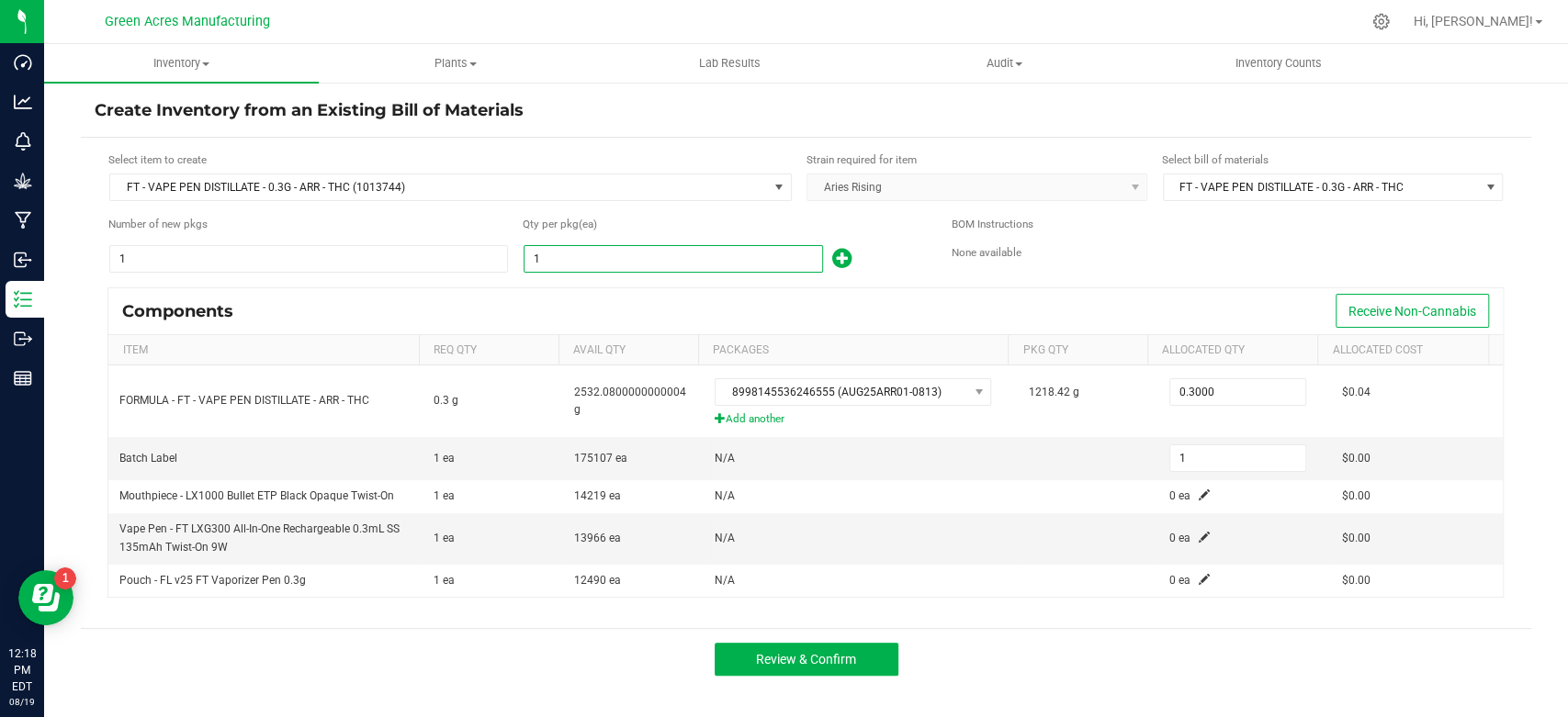
click at [639, 252] on input "1" at bounding box center [673, 259] width 297 height 26
